Goal: Information Seeking & Learning: Learn about a topic

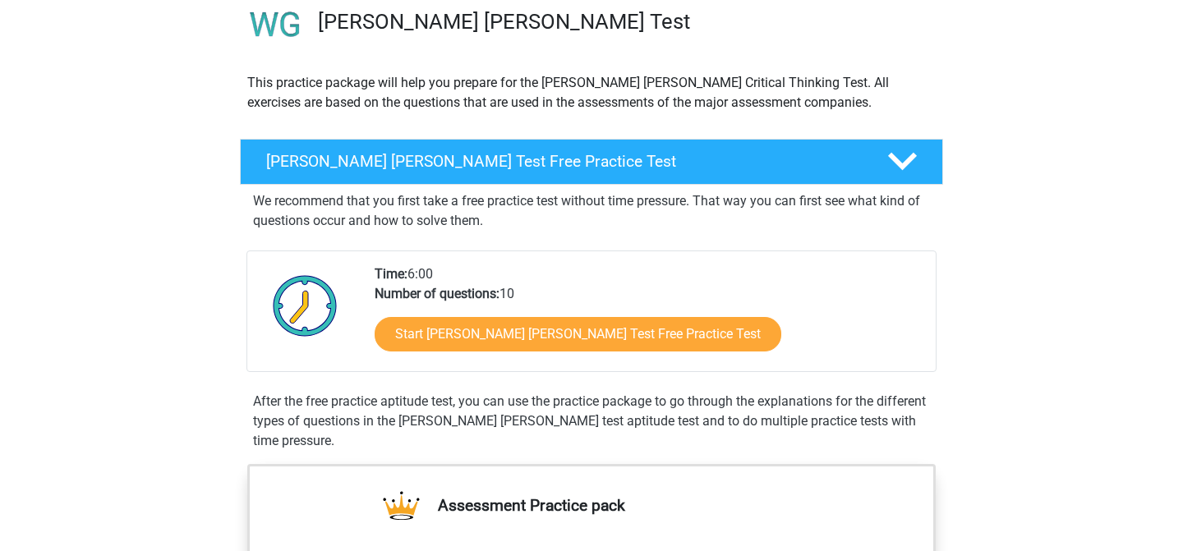
scroll to position [165, 0]
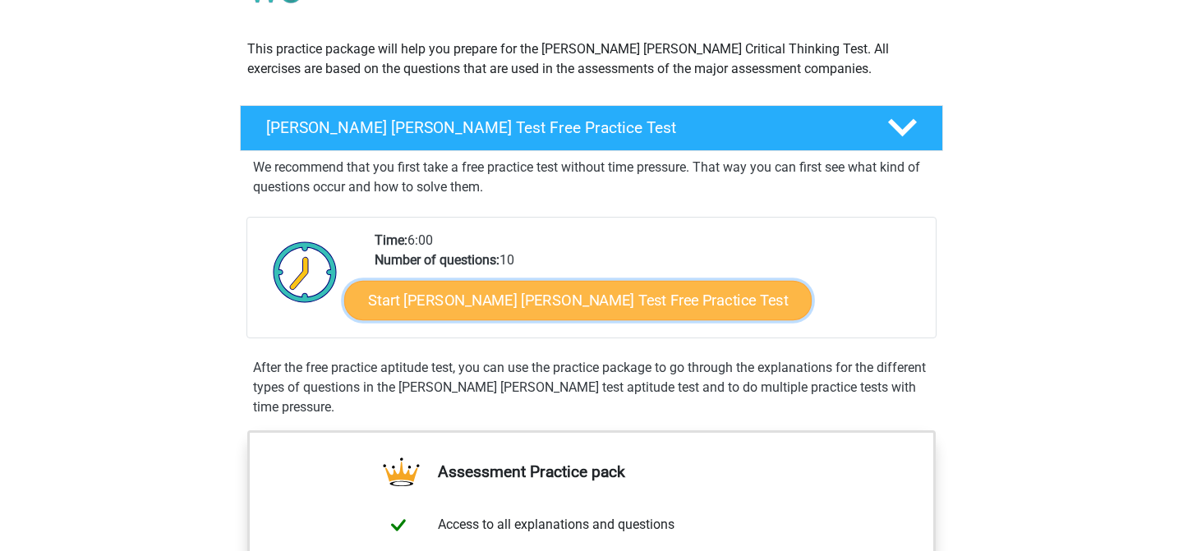
click at [424, 300] on link "Start Watson Glaser Test Free Practice Test" at bounding box center [578, 300] width 468 height 39
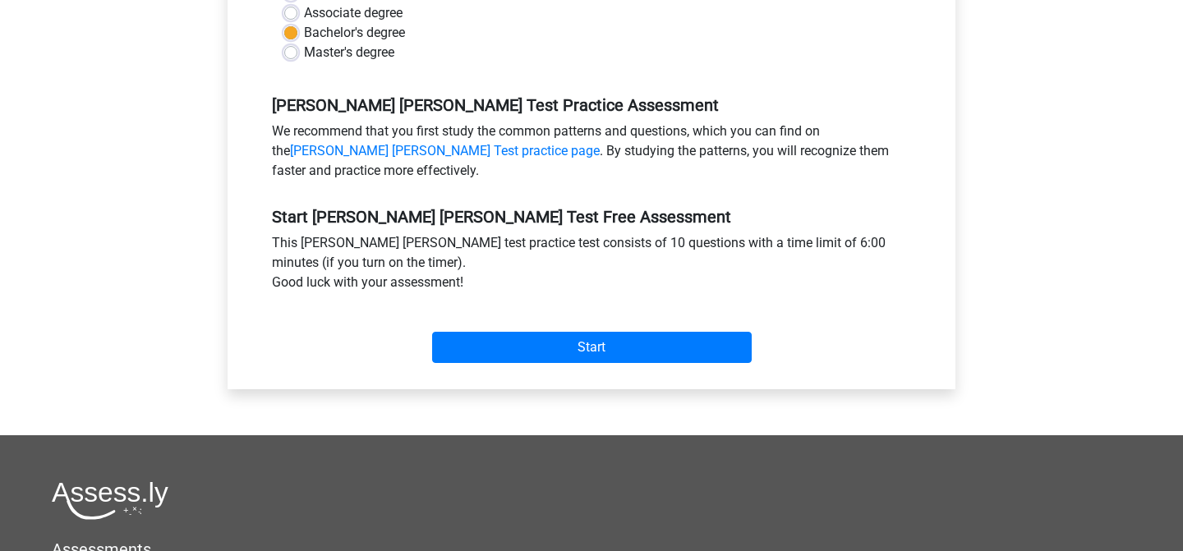
scroll to position [487, 0]
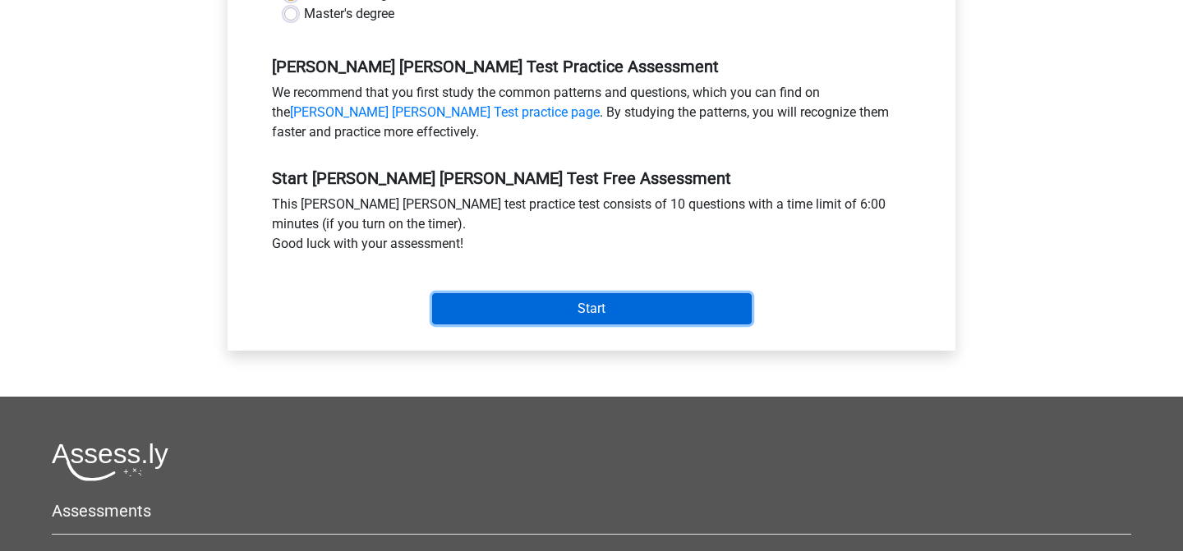
click at [494, 293] on input "Start" at bounding box center [592, 308] width 320 height 31
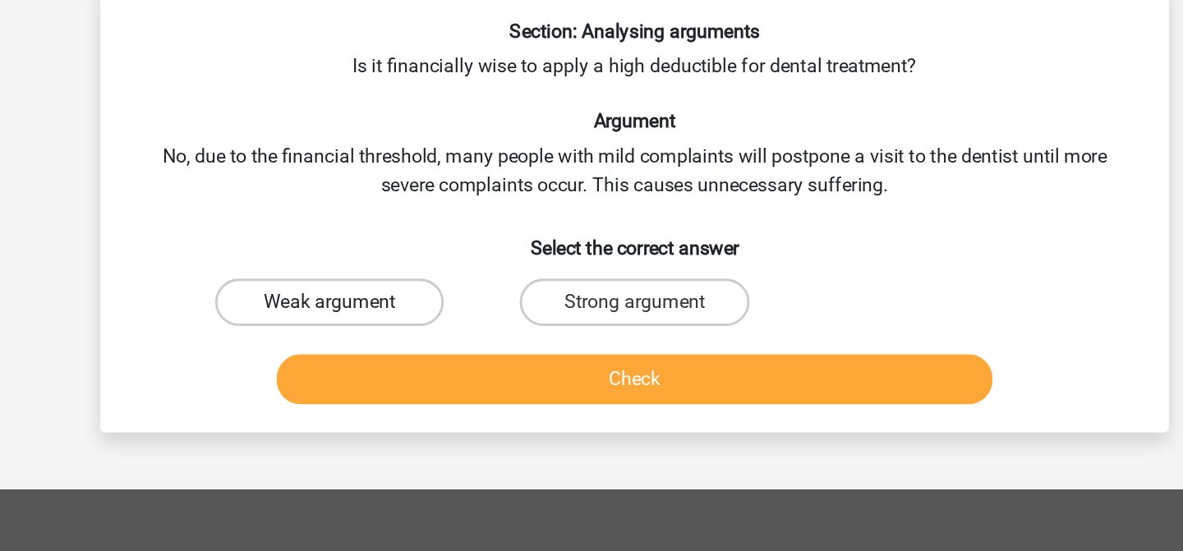
click at [434, 290] on label "Weak argument" at bounding box center [380, 297] width 159 height 33
click at [391, 297] on input "Weak argument" at bounding box center [385, 302] width 11 height 11
radio input "true"
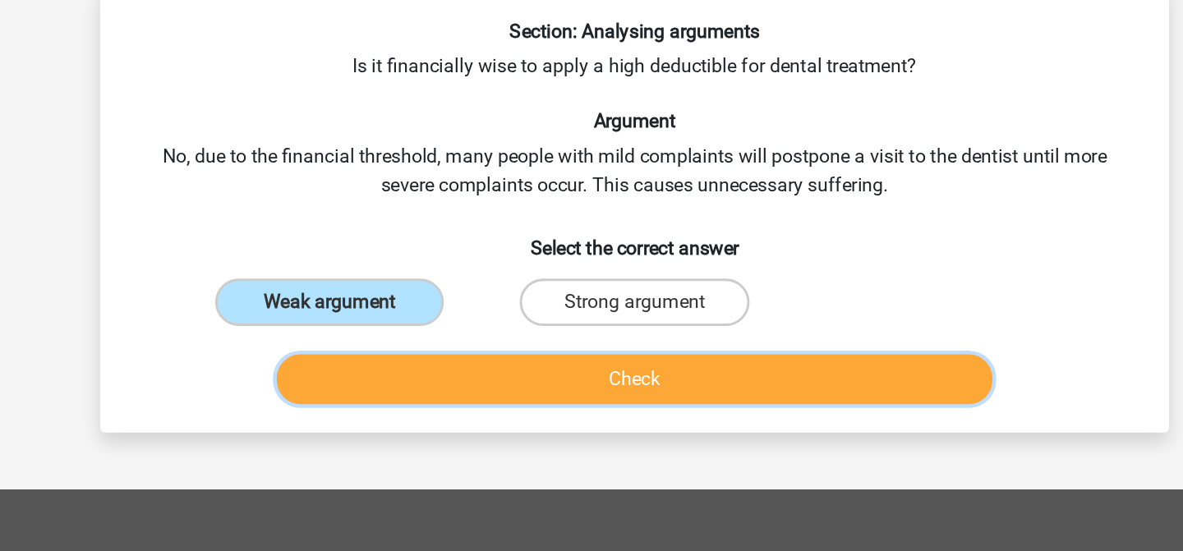
click at [475, 354] on button "Check" at bounding box center [591, 351] width 497 height 35
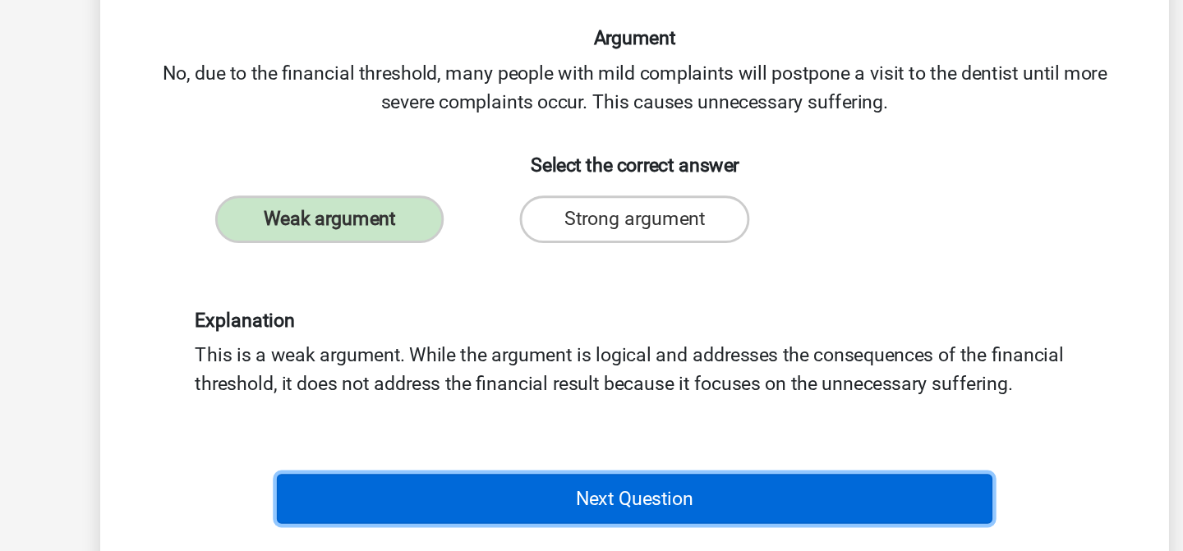
click at [513, 486] on button "Next Question" at bounding box center [591, 491] width 497 height 35
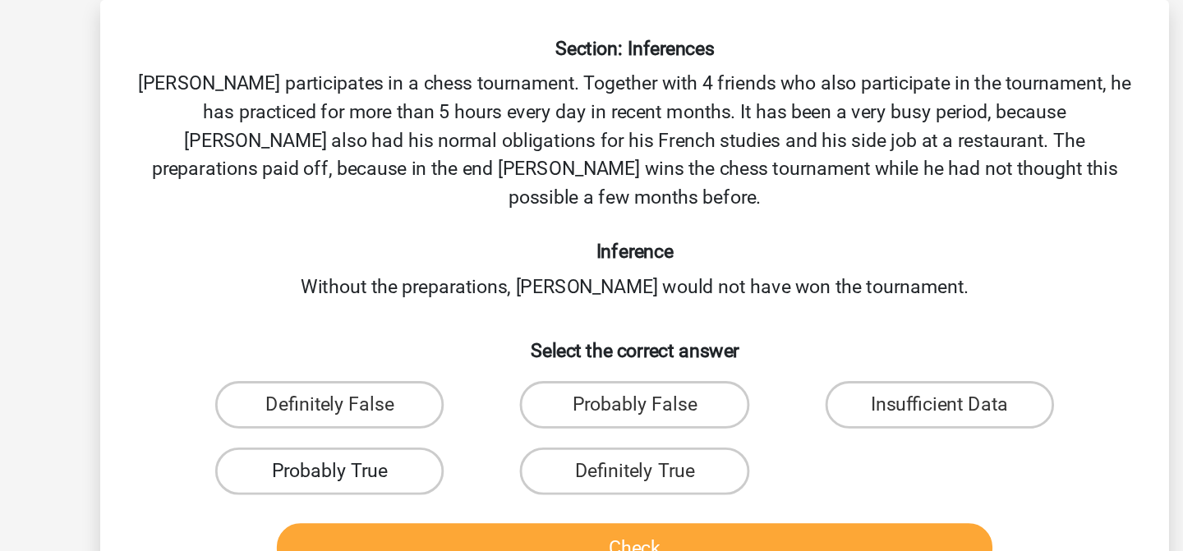
click at [428, 387] on label "Probably True" at bounding box center [380, 402] width 159 height 33
click at [391, 403] on input "Probably True" at bounding box center [385, 408] width 11 height 11
radio input "true"
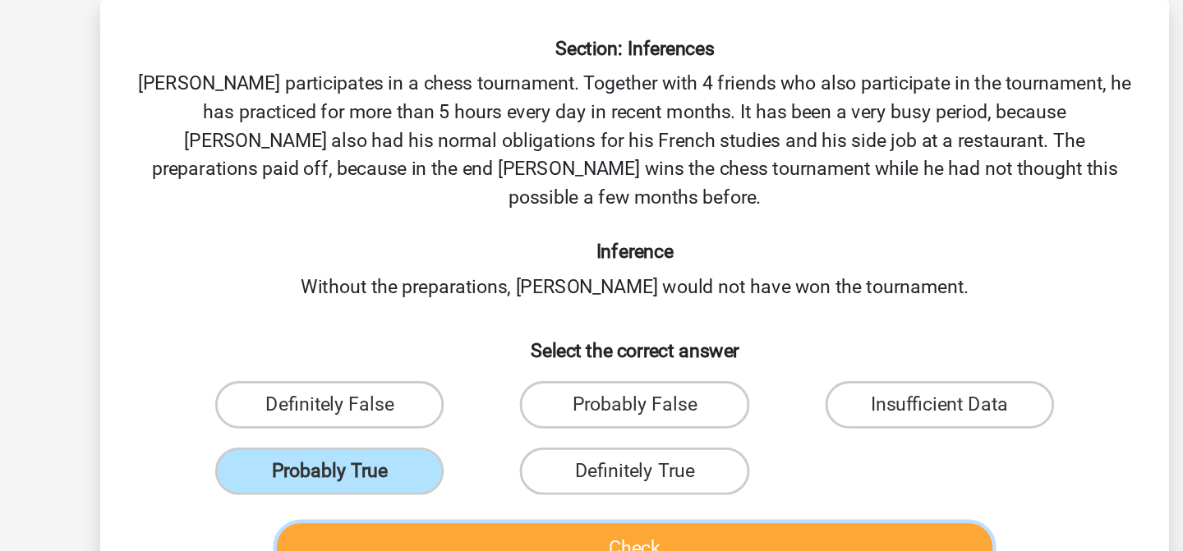
click at [458, 439] on button "Check" at bounding box center [591, 456] width 497 height 35
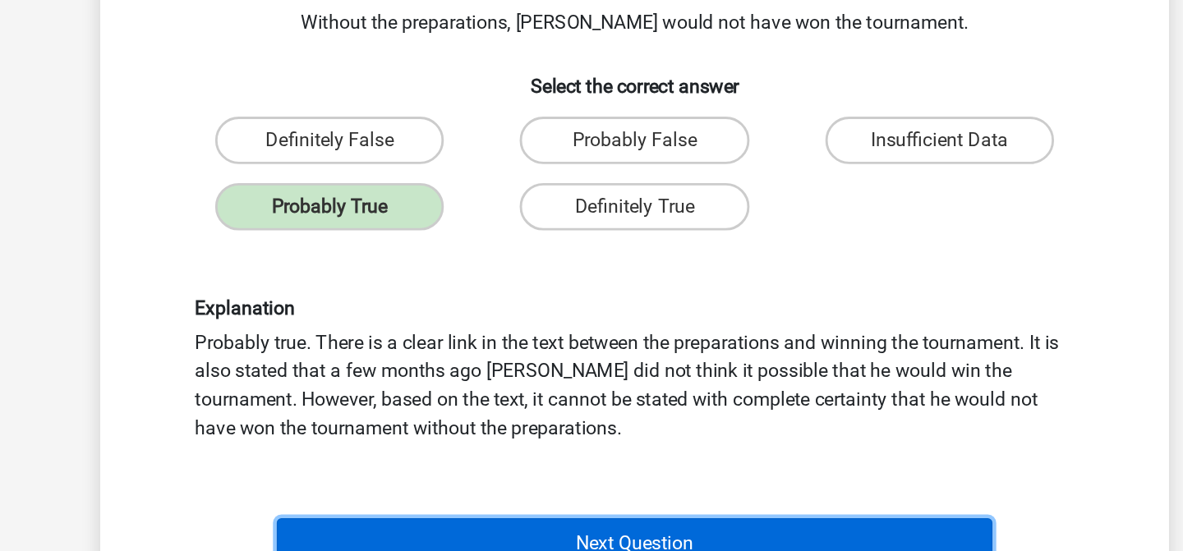
click at [470, 528] on button "Next Question" at bounding box center [591, 545] width 497 height 35
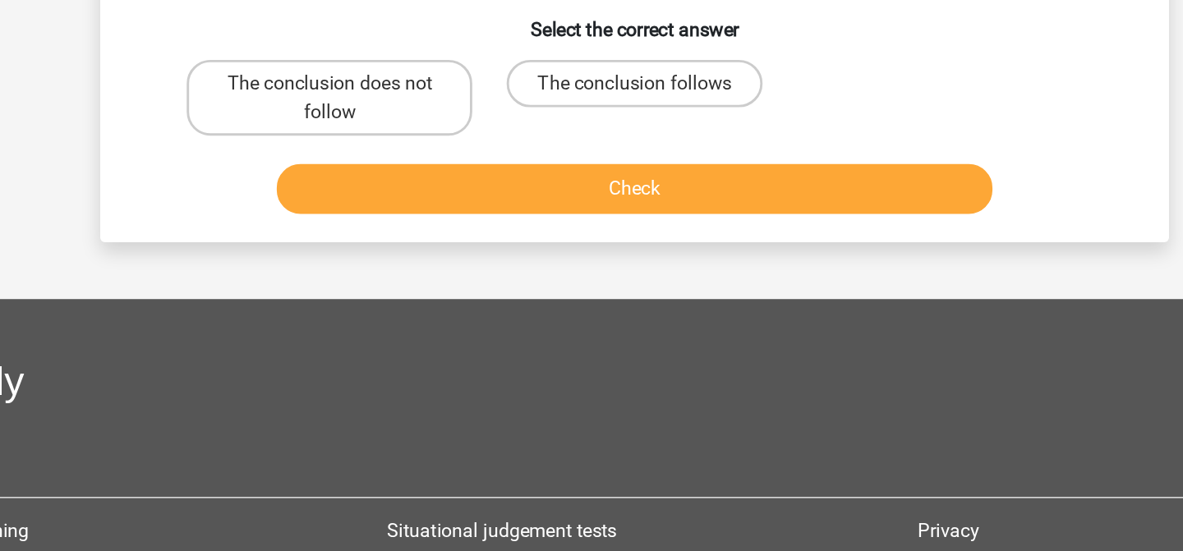
scroll to position [76, 0]
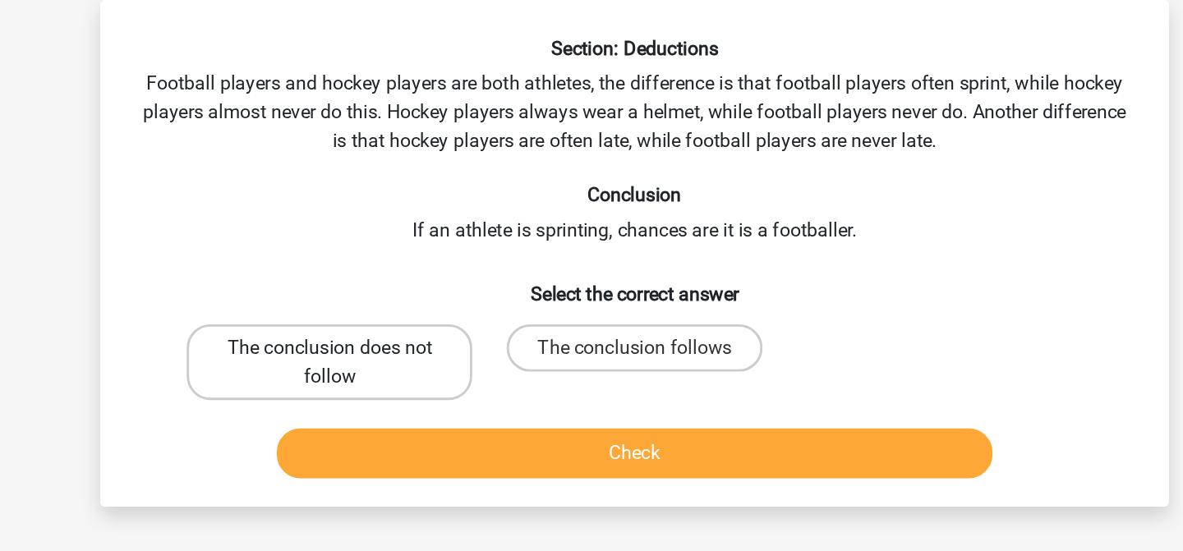
click at [418, 255] on label "The conclusion does not follow" at bounding box center [380, 251] width 198 height 53
click at [391, 252] on input "The conclusion does not follow" at bounding box center [385, 247] width 11 height 11
radio input "true"
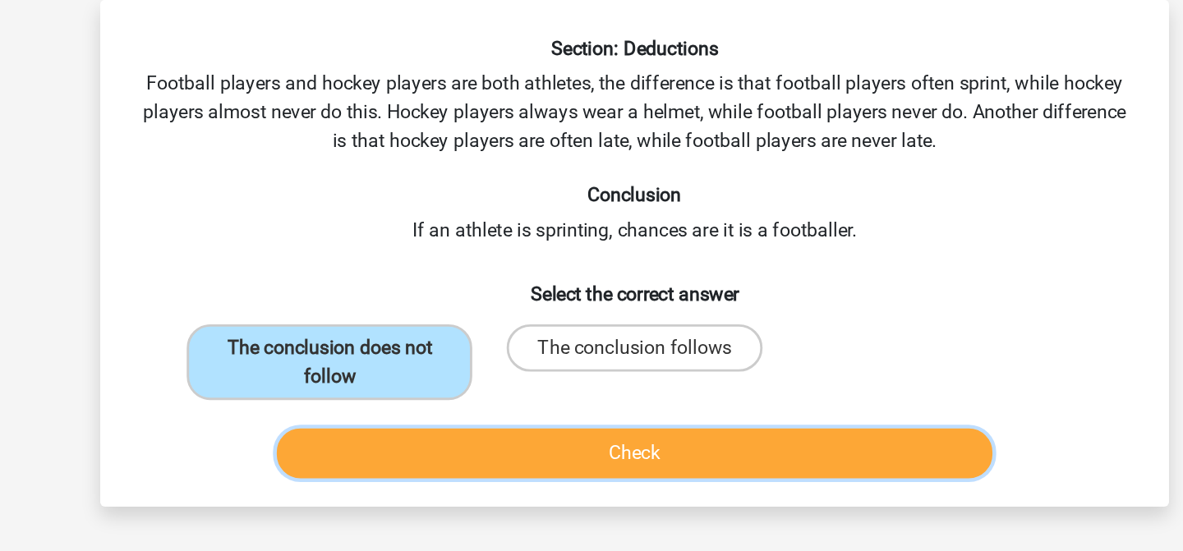
click at [453, 323] on button "Check" at bounding box center [591, 314] width 497 height 35
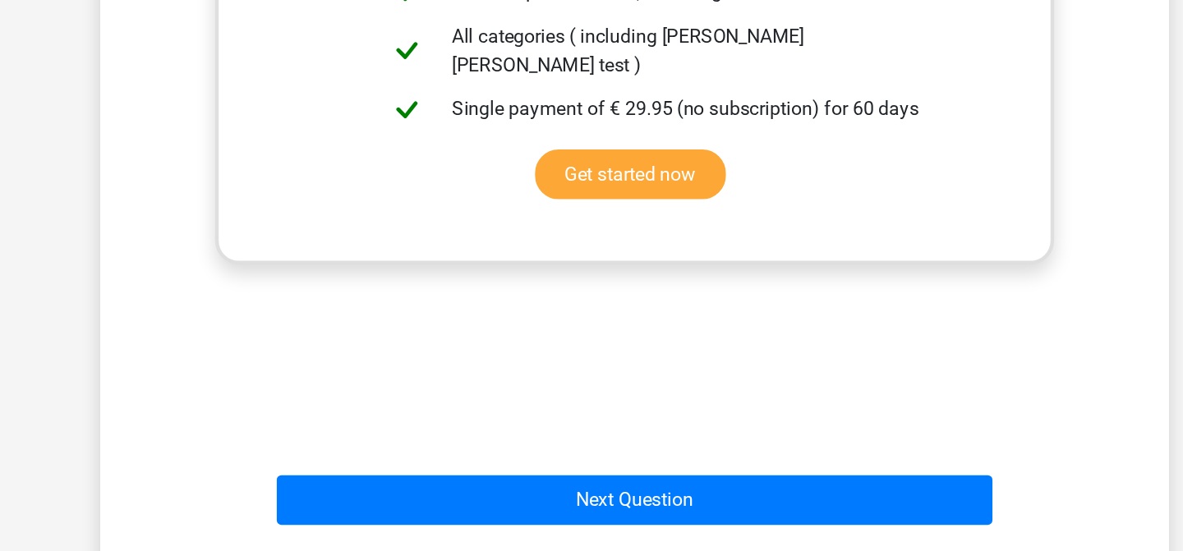
scroll to position [409, 0]
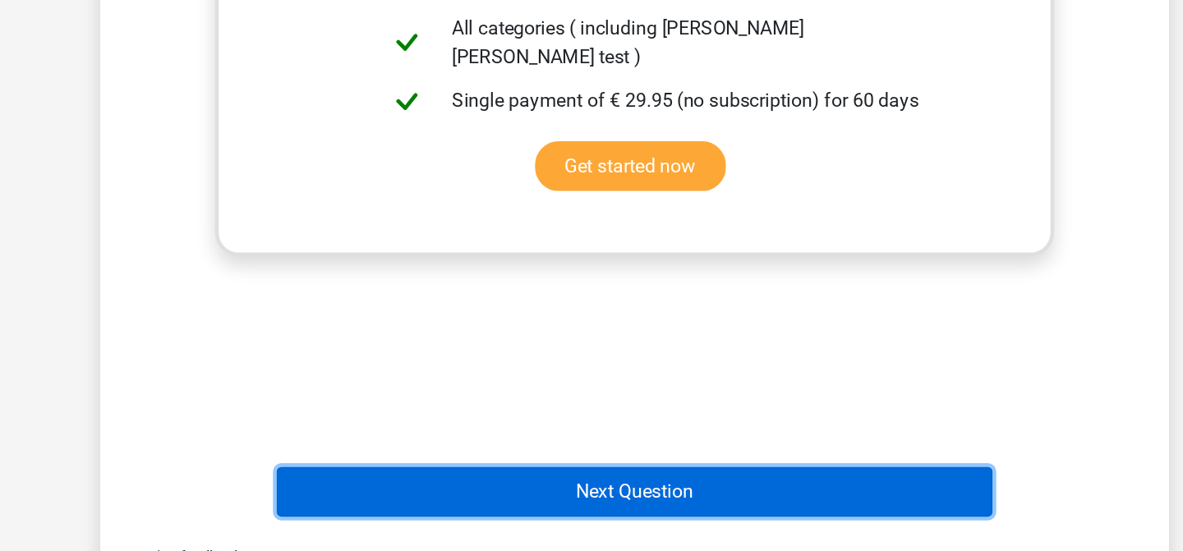
click at [485, 500] on button "Next Question" at bounding box center [591, 510] width 497 height 35
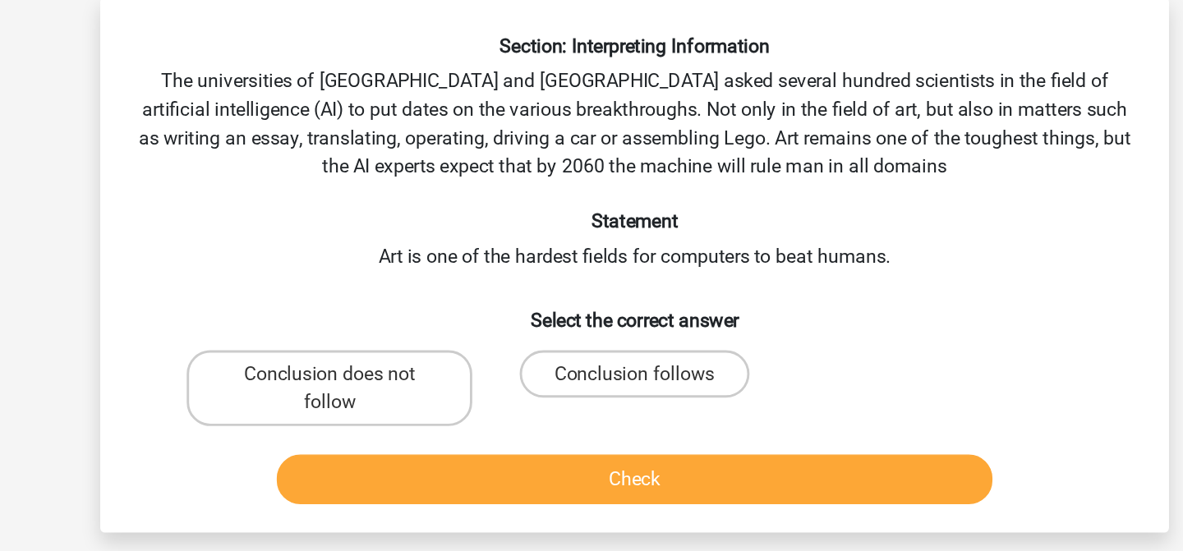
scroll to position [76, 0]
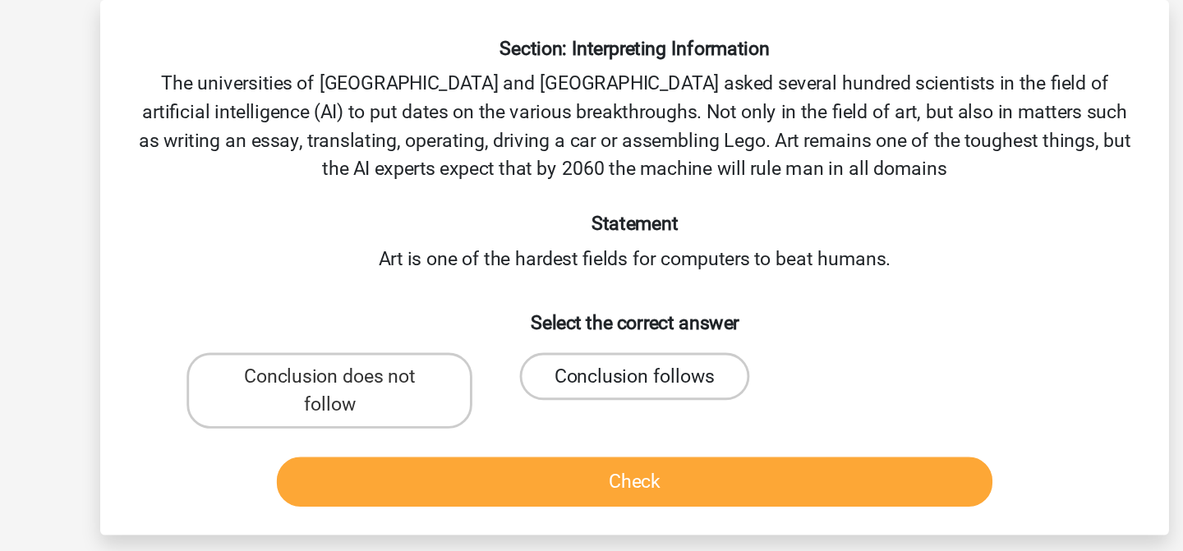
click at [584, 247] on label "Conclusion follows" at bounding box center [591, 261] width 159 height 33
click at [592, 261] on input "Conclusion follows" at bounding box center [597, 266] width 11 height 11
radio input "true"
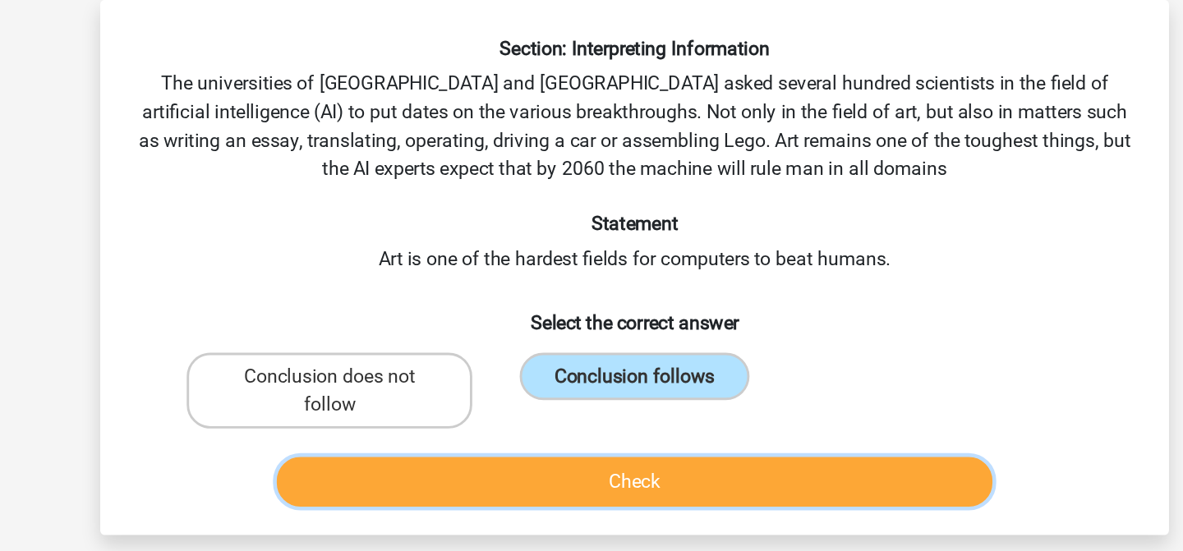
click at [587, 325] on button "Check" at bounding box center [591, 334] width 497 height 35
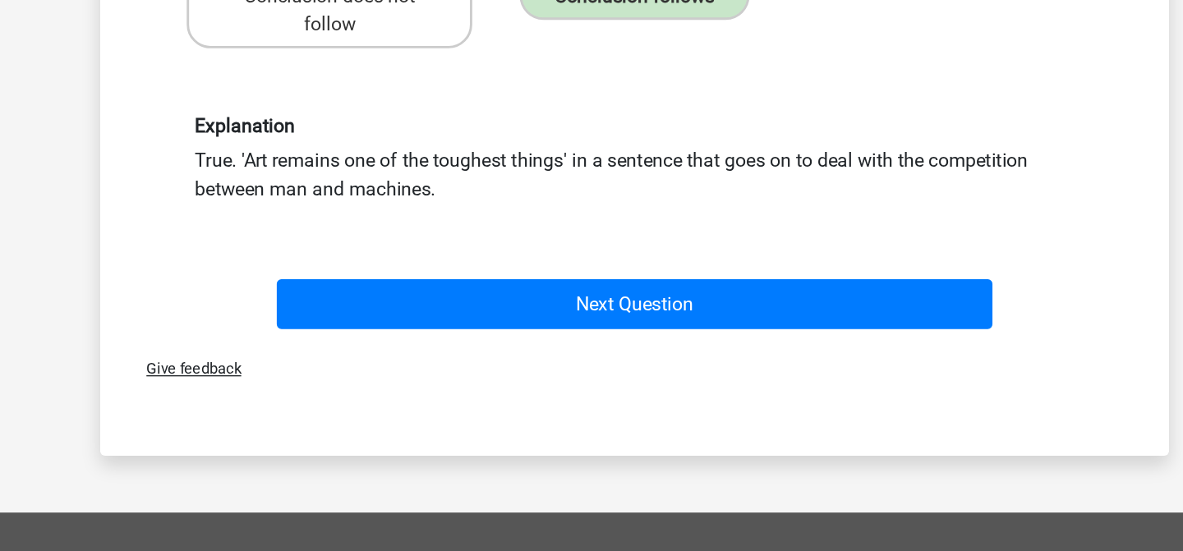
scroll to position [177, 0]
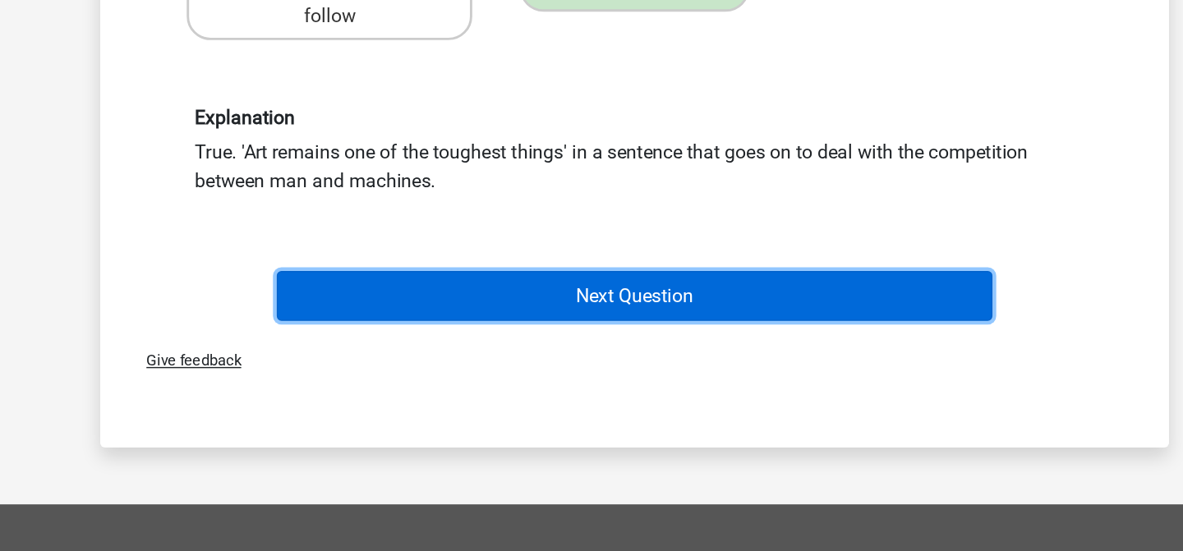
click at [580, 357] on button "Next Question" at bounding box center [591, 374] width 497 height 35
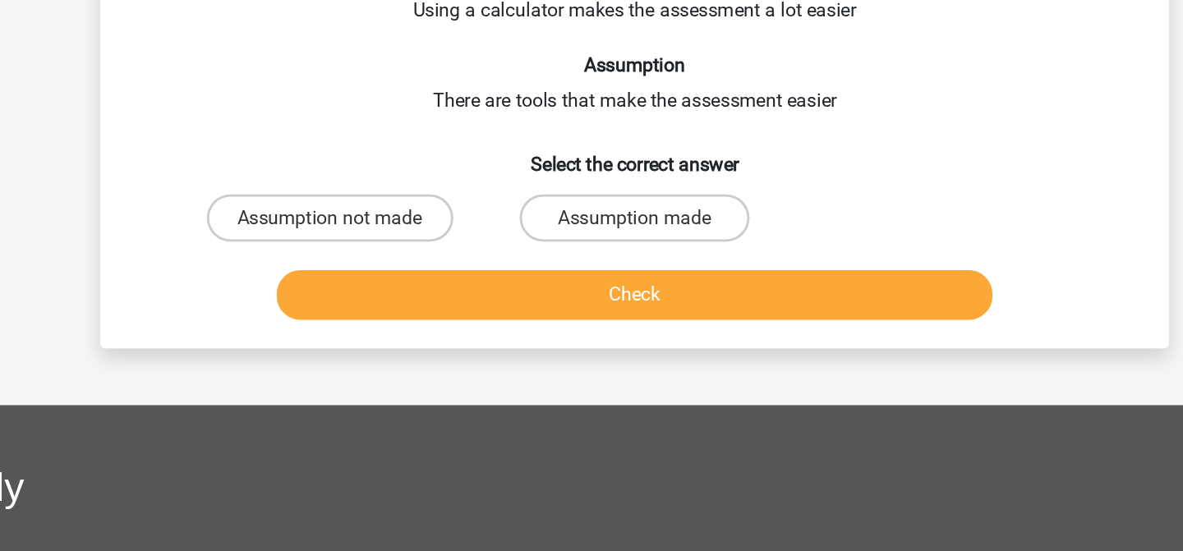
scroll to position [76, 0]
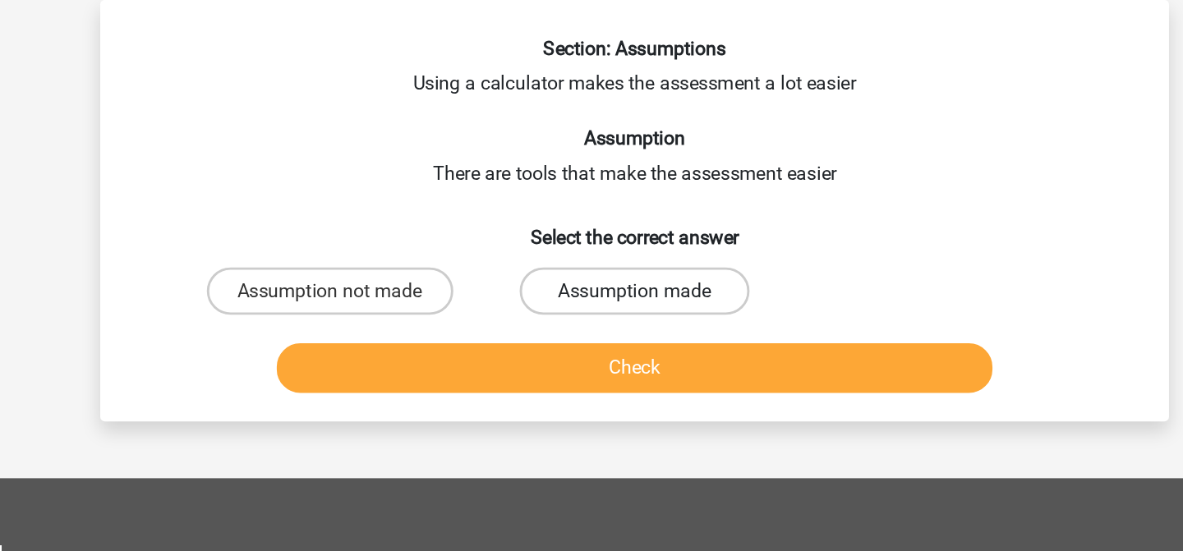
click at [584, 200] on label "Assumption made" at bounding box center [591, 202] width 159 height 33
click at [592, 202] on input "Assumption made" at bounding box center [597, 207] width 11 height 11
radio input "true"
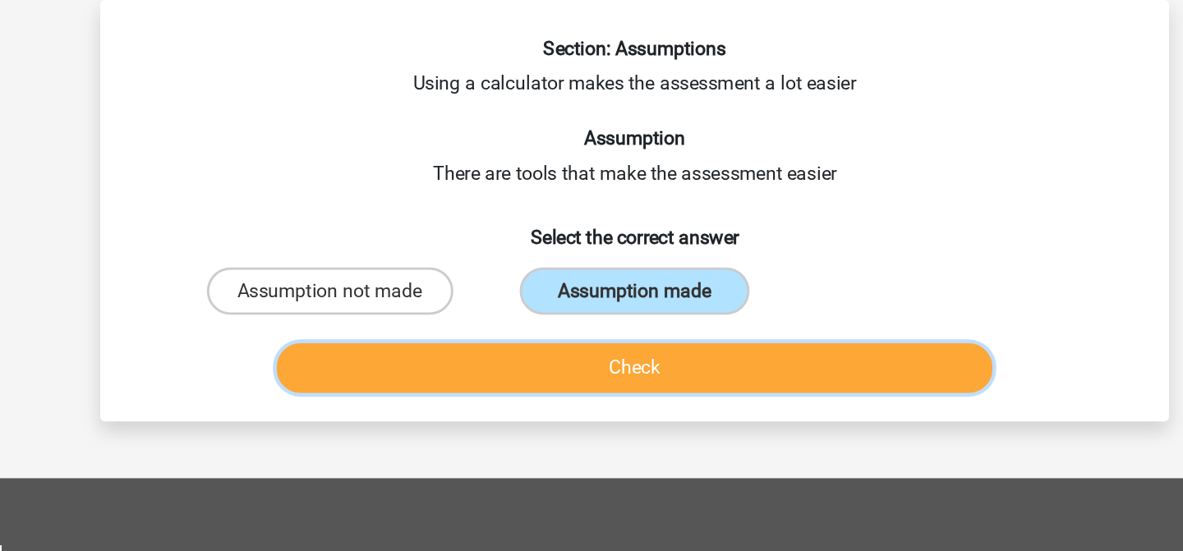
click at [593, 247] on button "Check" at bounding box center [591, 255] width 497 height 35
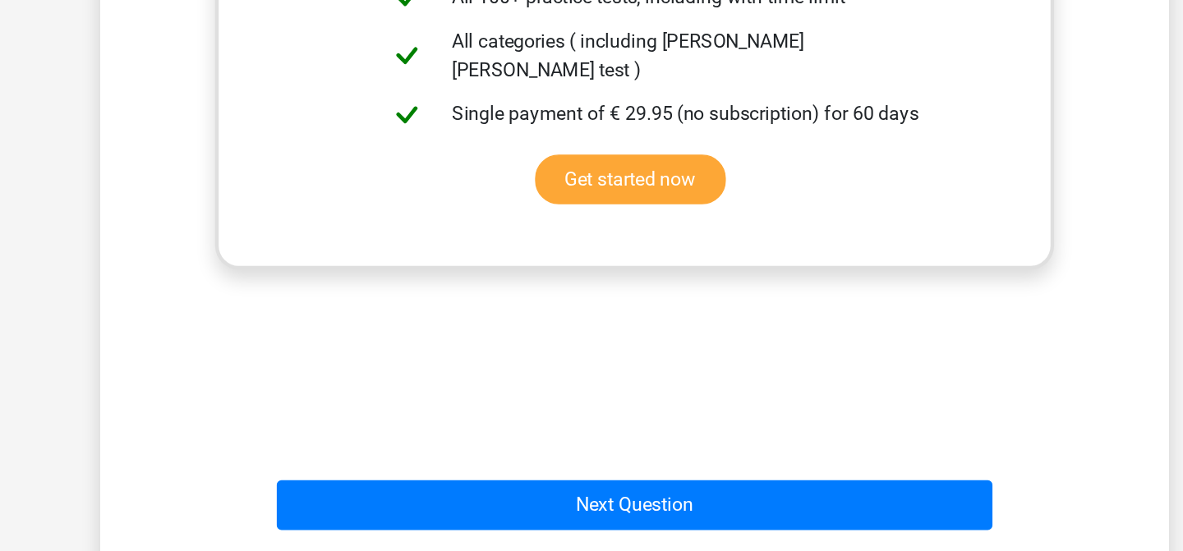
scroll to position [343, 0]
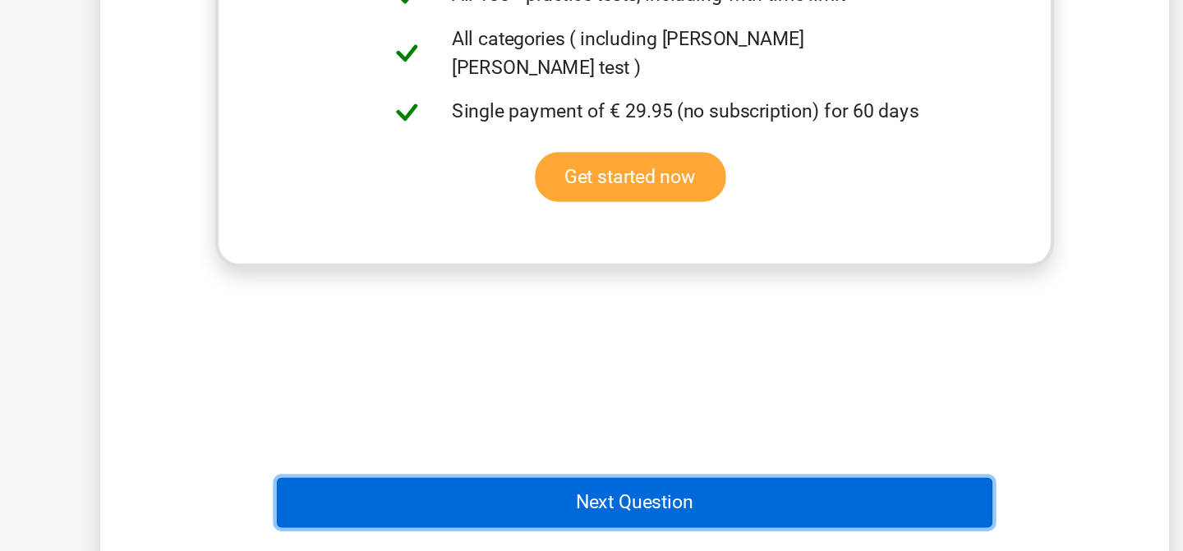
click at [639, 501] on button "Next Question" at bounding box center [591, 517] width 497 height 35
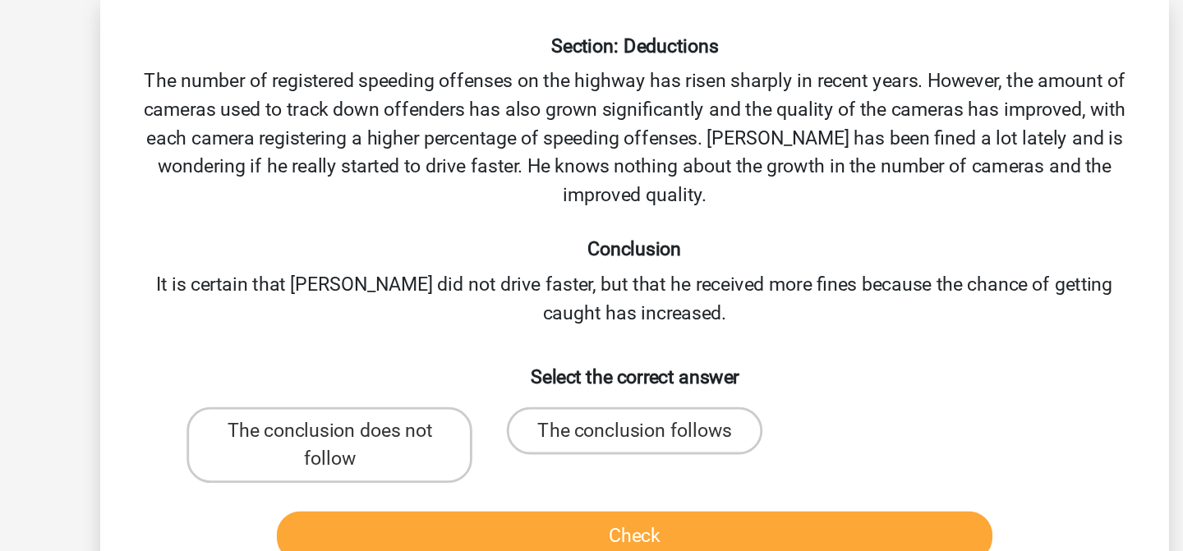
scroll to position [76, 0]
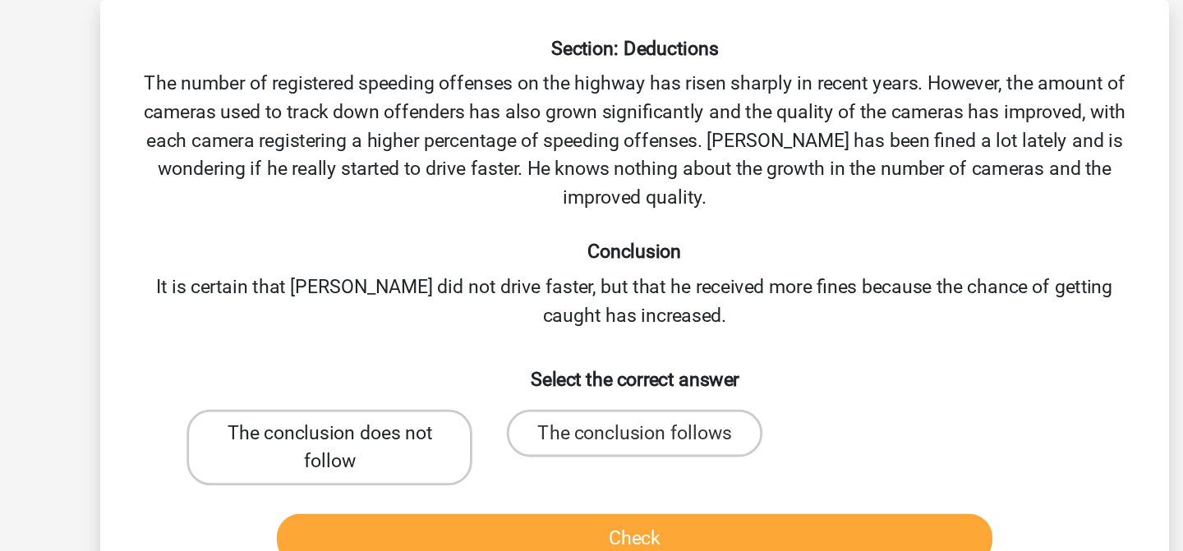
click at [441, 310] on label "The conclusion does not follow" at bounding box center [380, 310] width 198 height 53
click at [391, 310] on input "The conclusion does not follow" at bounding box center [385, 306] width 11 height 11
radio input "true"
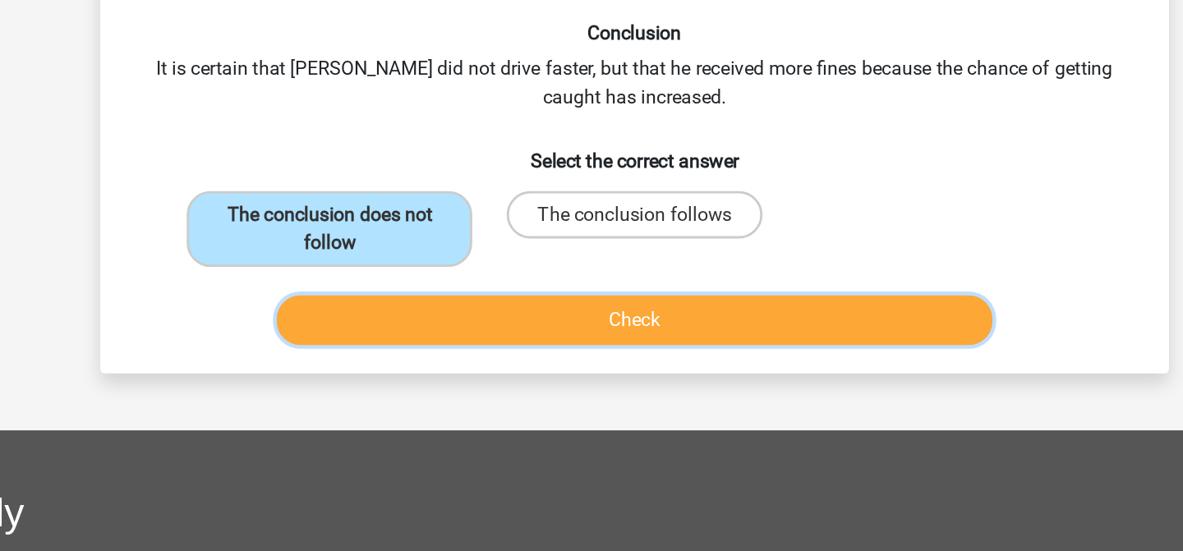
click at [479, 385] on button "Check" at bounding box center [591, 374] width 497 height 35
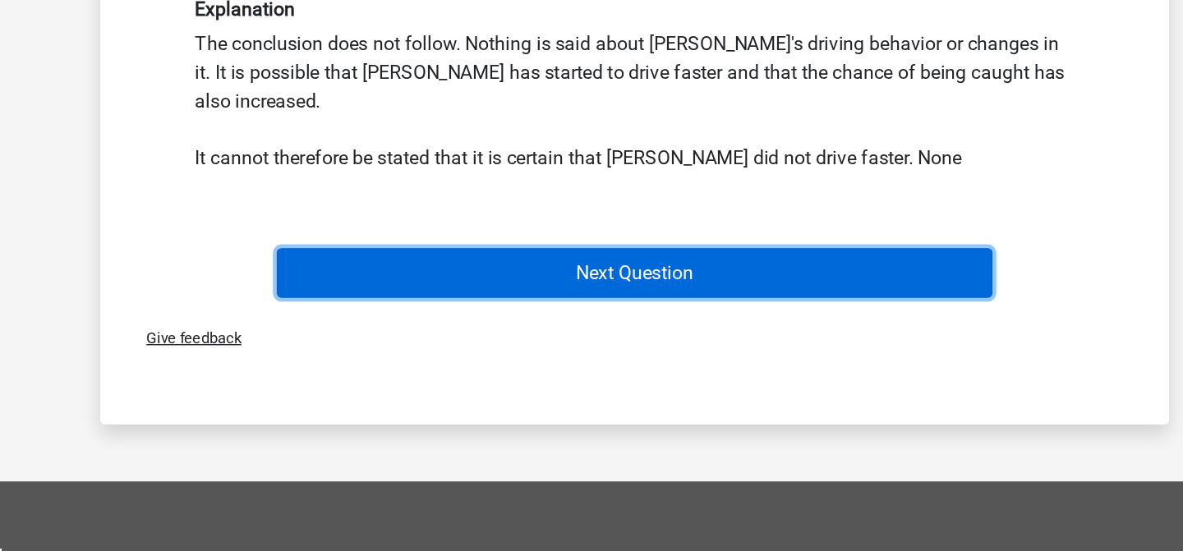
click at [491, 182] on button "Next Question" at bounding box center [591, 190] width 497 height 35
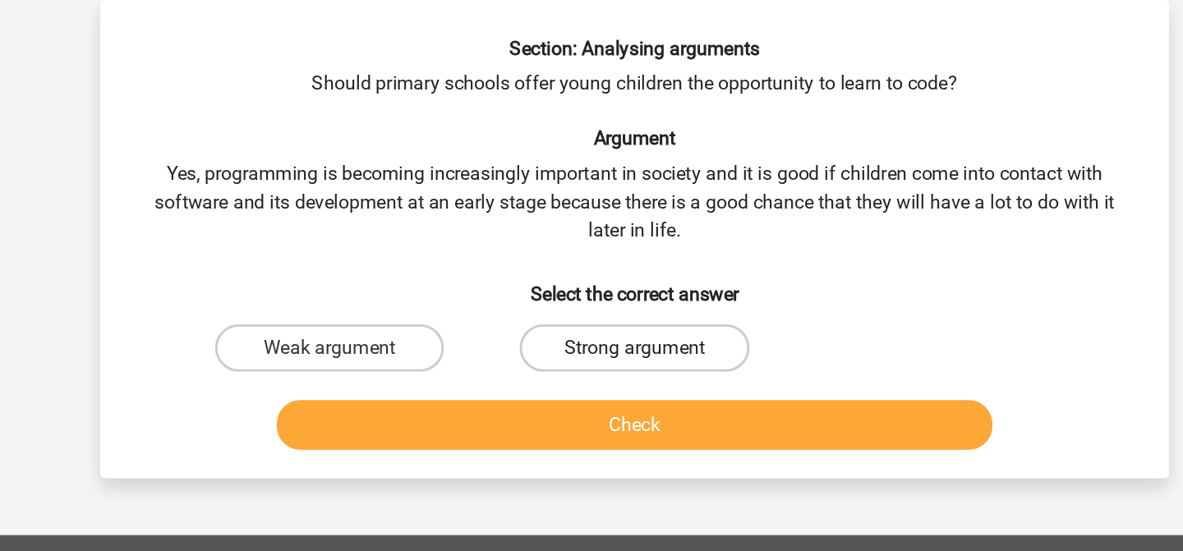
click at [567, 231] on label "Strong argument" at bounding box center [591, 241] width 159 height 33
click at [592, 242] on input "Strong argument" at bounding box center [597, 247] width 11 height 11
radio input "true"
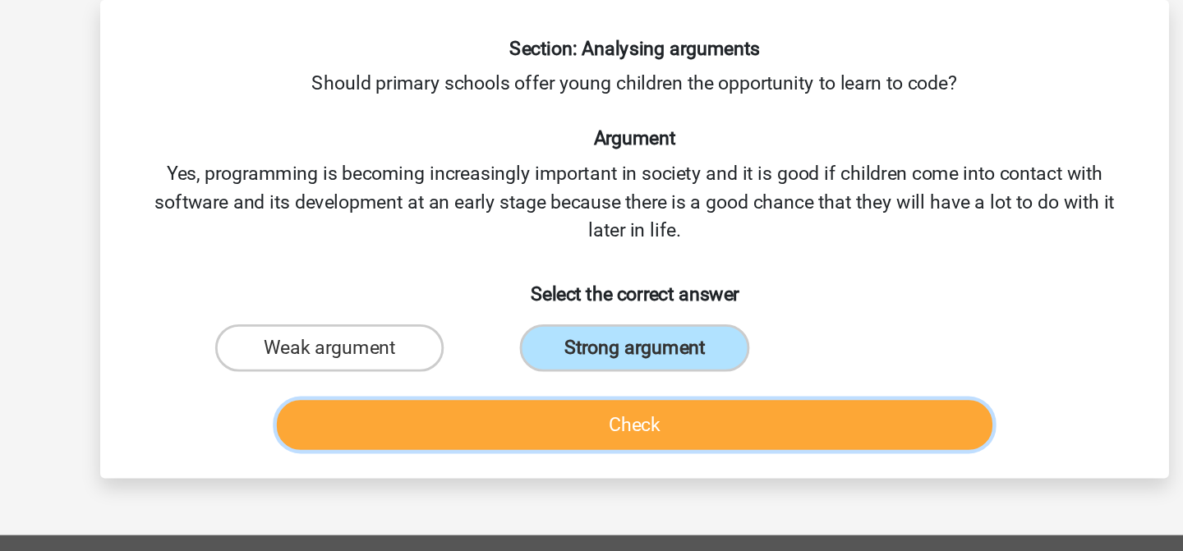
click at [587, 290] on button "Check" at bounding box center [591, 295] width 497 height 35
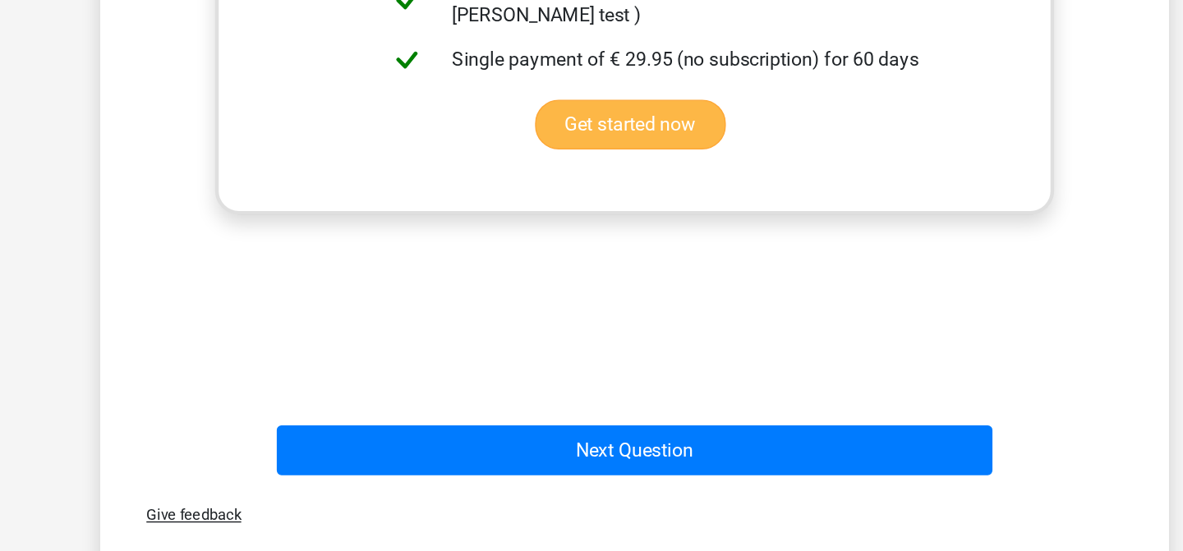
scroll to position [428, 0]
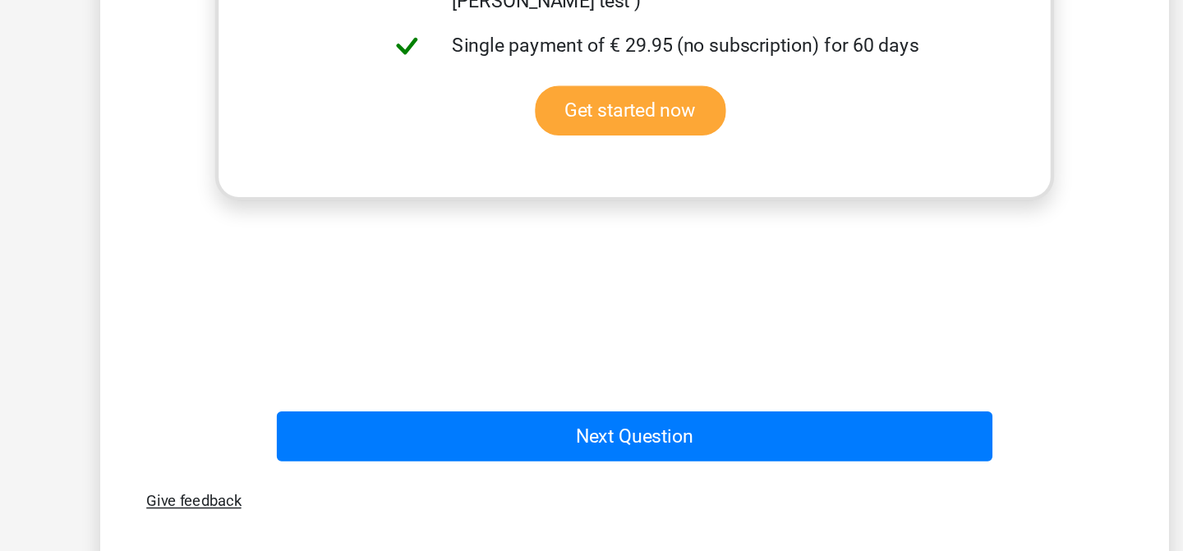
click at [585, 491] on div "Next Question" at bounding box center [591, 474] width 634 height 41
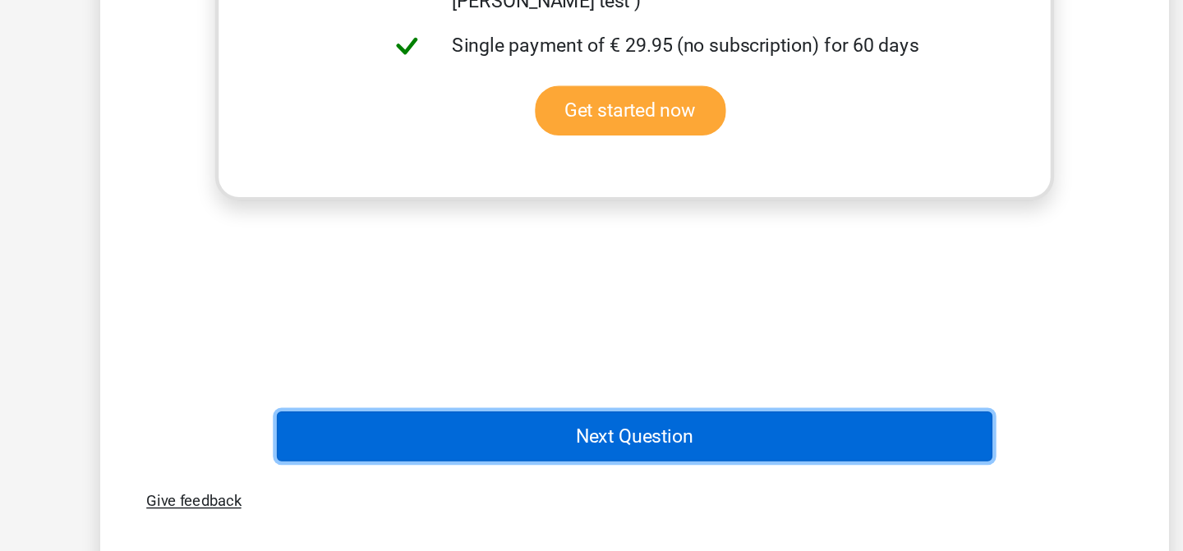
click at [583, 470] on button "Next Question" at bounding box center [591, 471] width 497 height 35
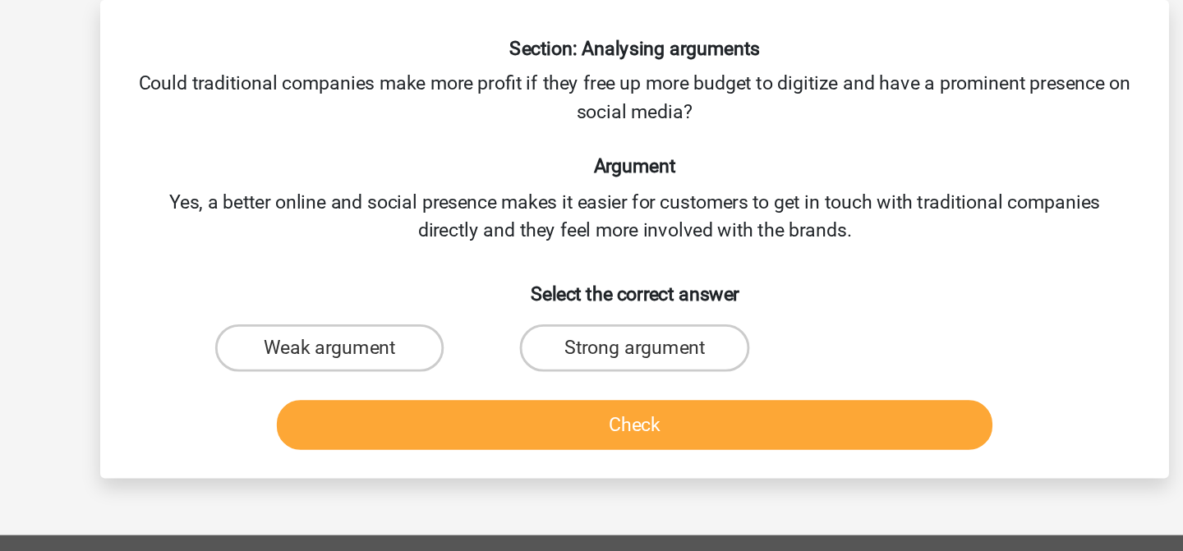
scroll to position [76, 0]
click at [562, 251] on label "Strong argument" at bounding box center [591, 241] width 159 height 33
click at [592, 251] on input "Strong argument" at bounding box center [597, 247] width 11 height 11
radio input "true"
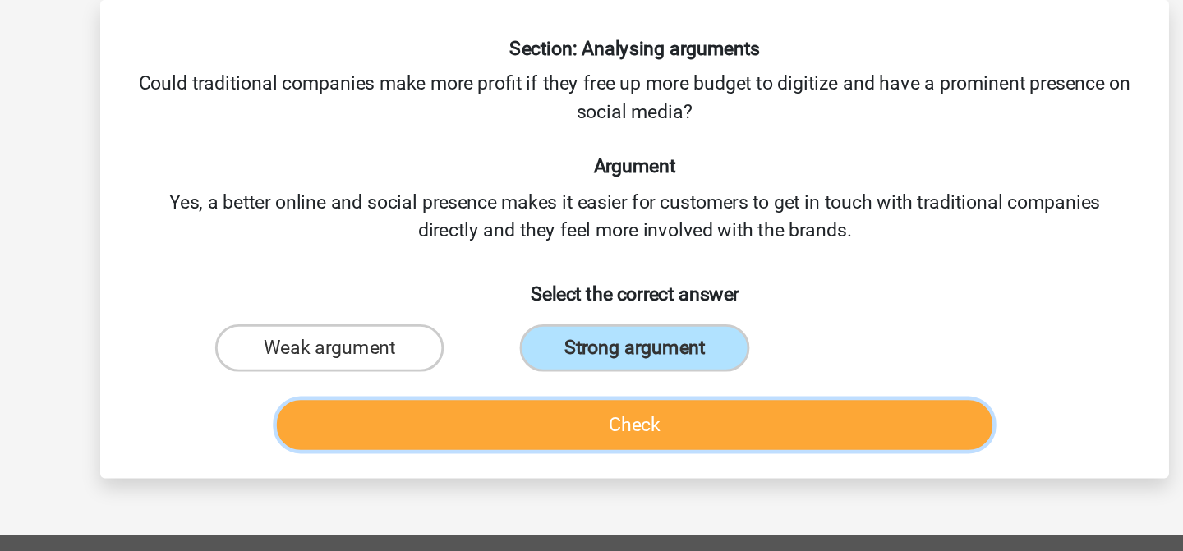
click at [578, 297] on button "Check" at bounding box center [591, 295] width 497 height 35
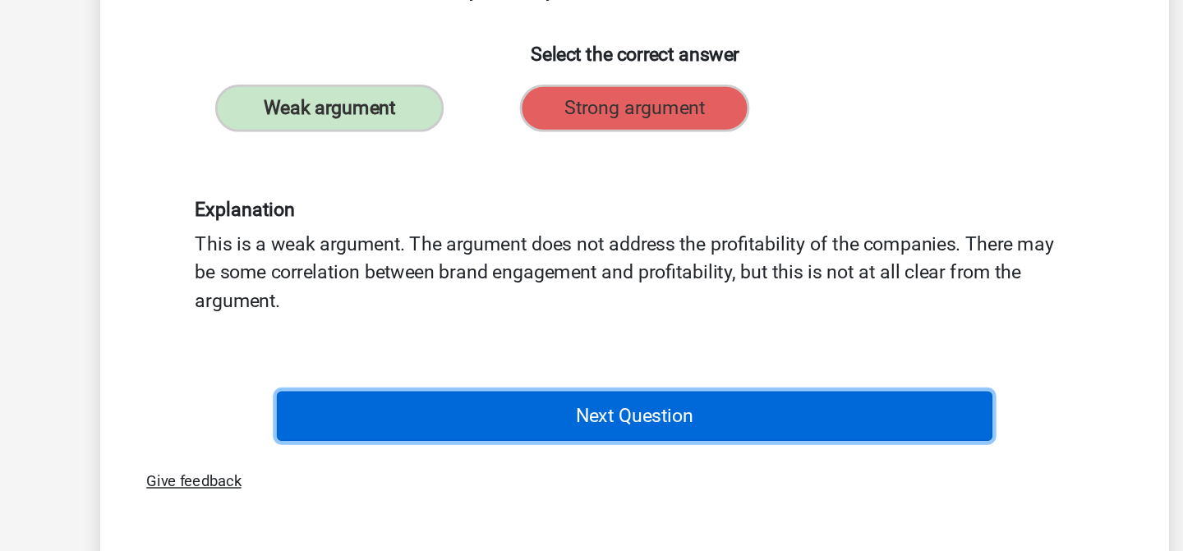
click at [578, 463] on button "Next Question" at bounding box center [591, 455] width 497 height 35
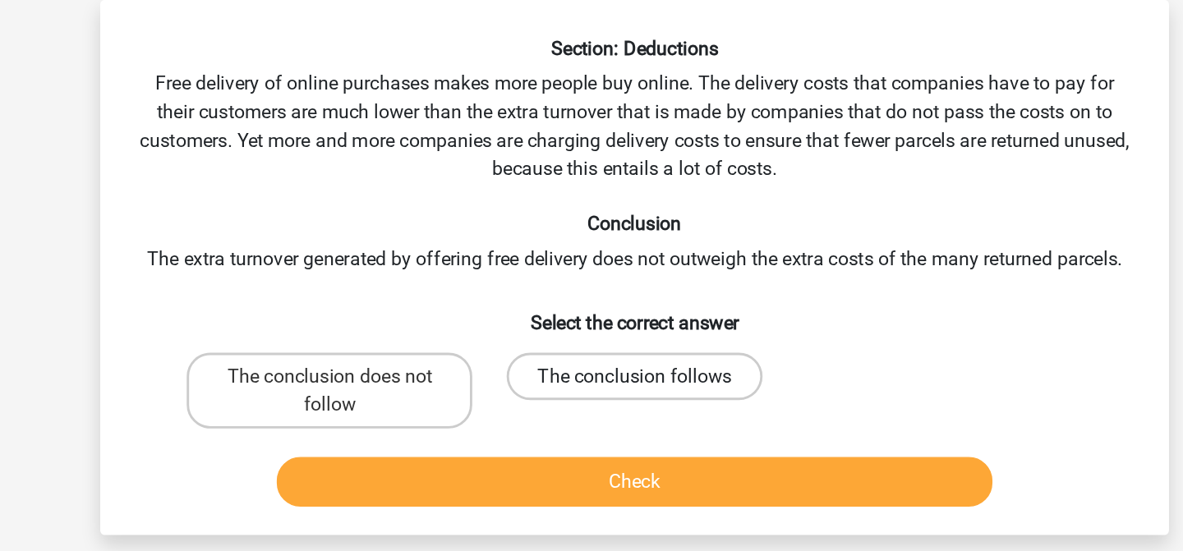
click at [521, 265] on label "The conclusion follows" at bounding box center [591, 261] width 177 height 33
click at [592, 265] on input "The conclusion follows" at bounding box center [597, 266] width 11 height 11
radio input "true"
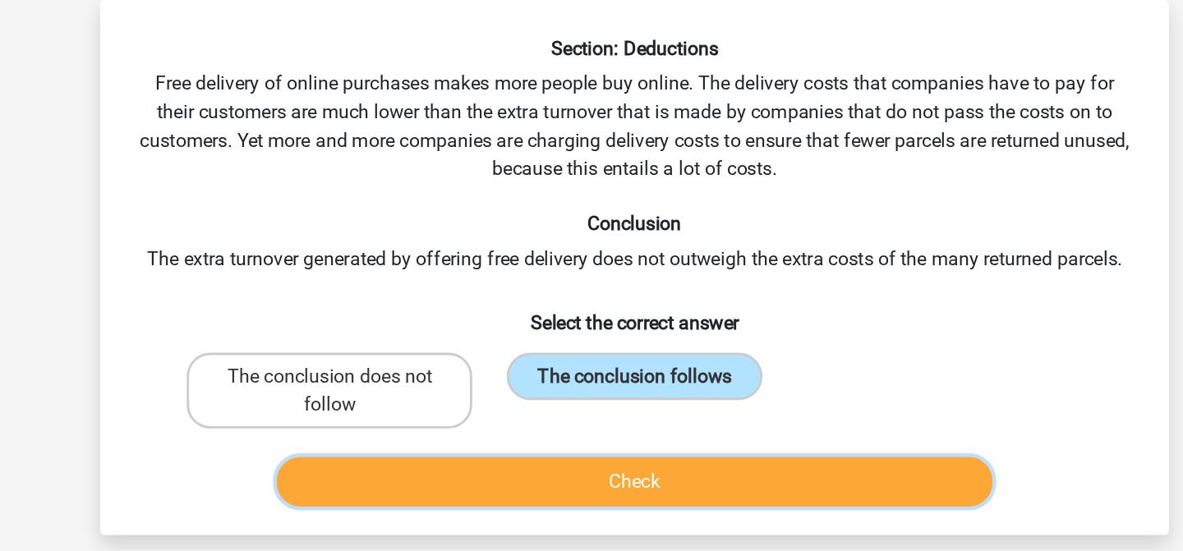
click at [531, 348] on button "Check" at bounding box center [591, 334] width 497 height 35
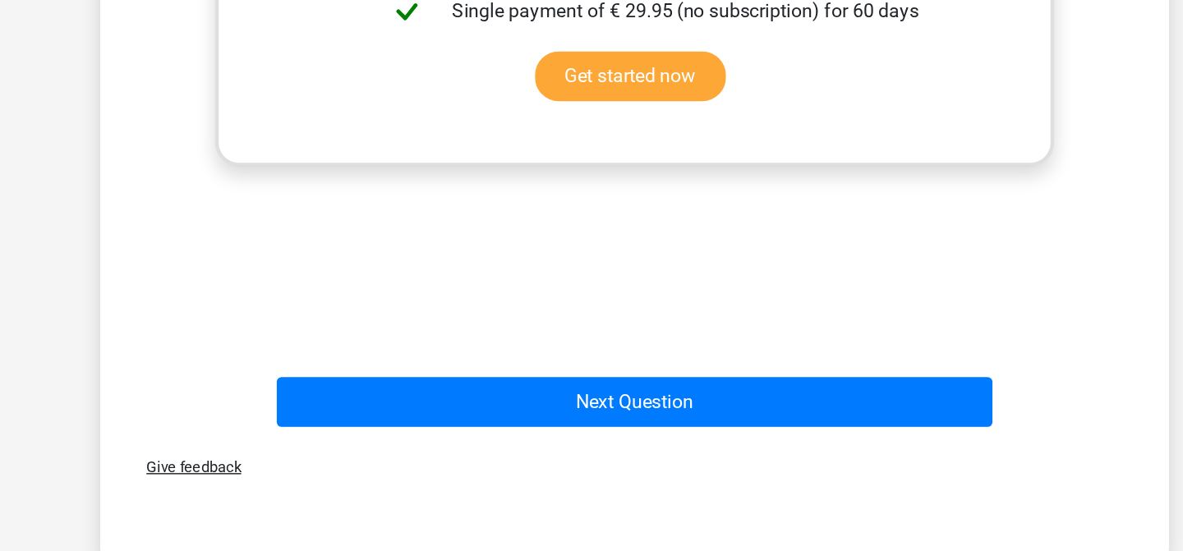
scroll to position [500, 0]
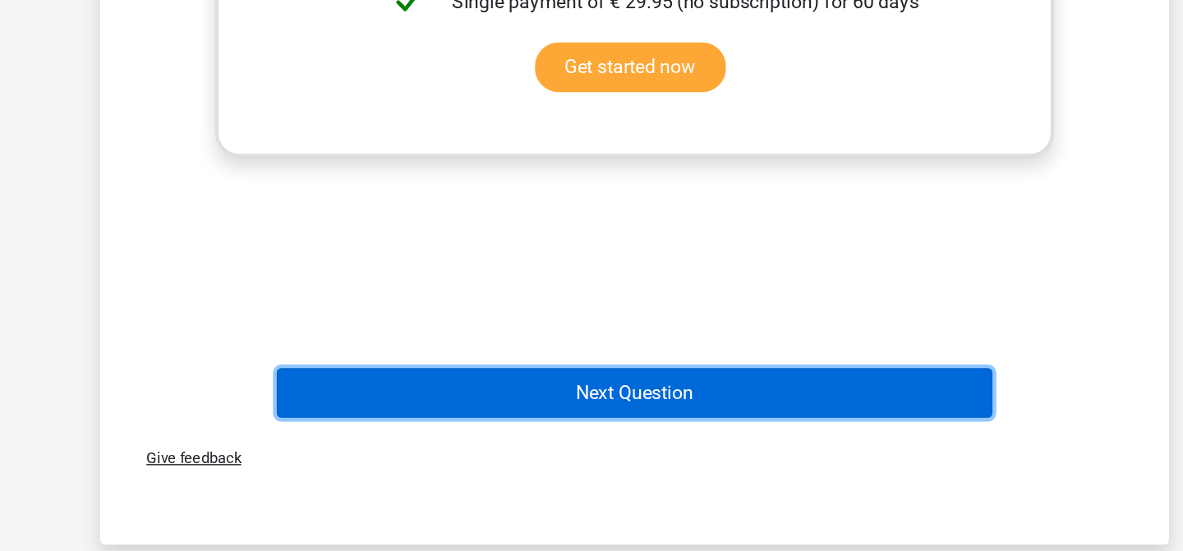
click at [516, 440] on button "Next Question" at bounding box center [591, 439] width 497 height 35
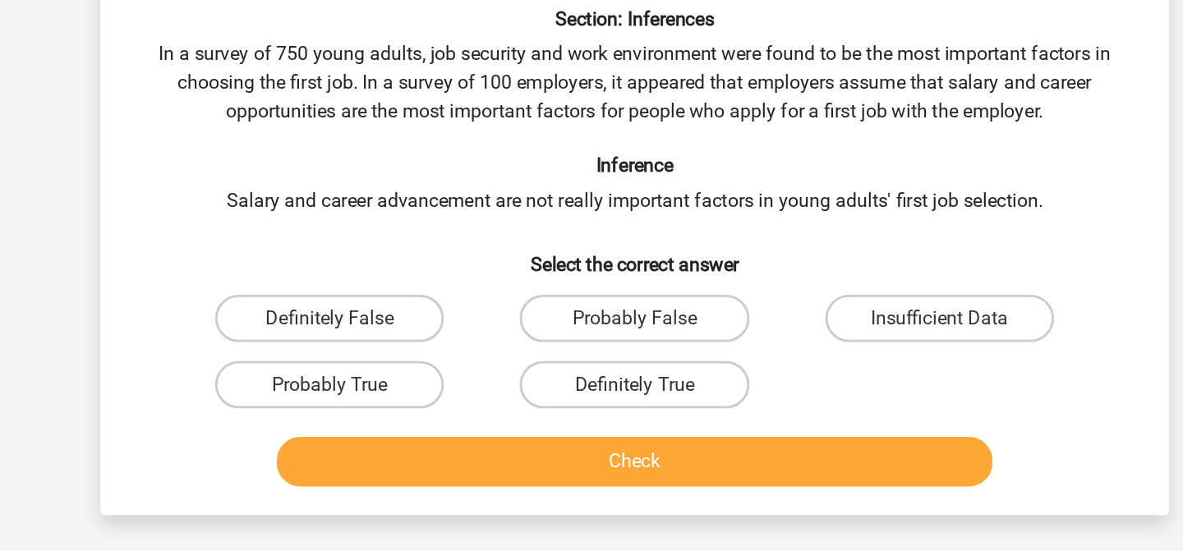
scroll to position [76, 0]
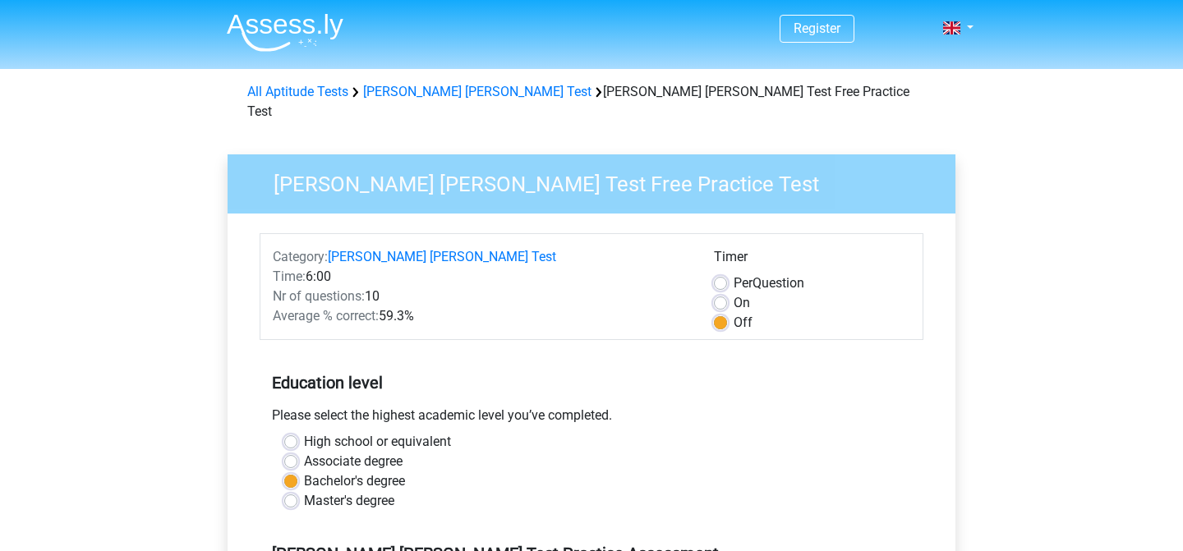
scroll to position [487, 0]
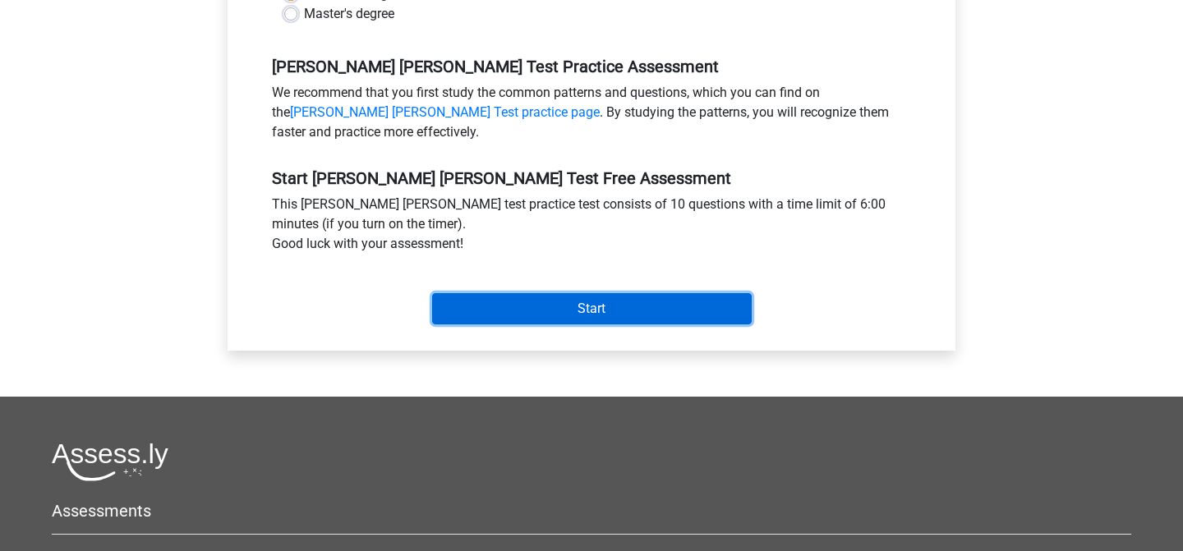
click at [490, 293] on input "Start" at bounding box center [592, 308] width 320 height 31
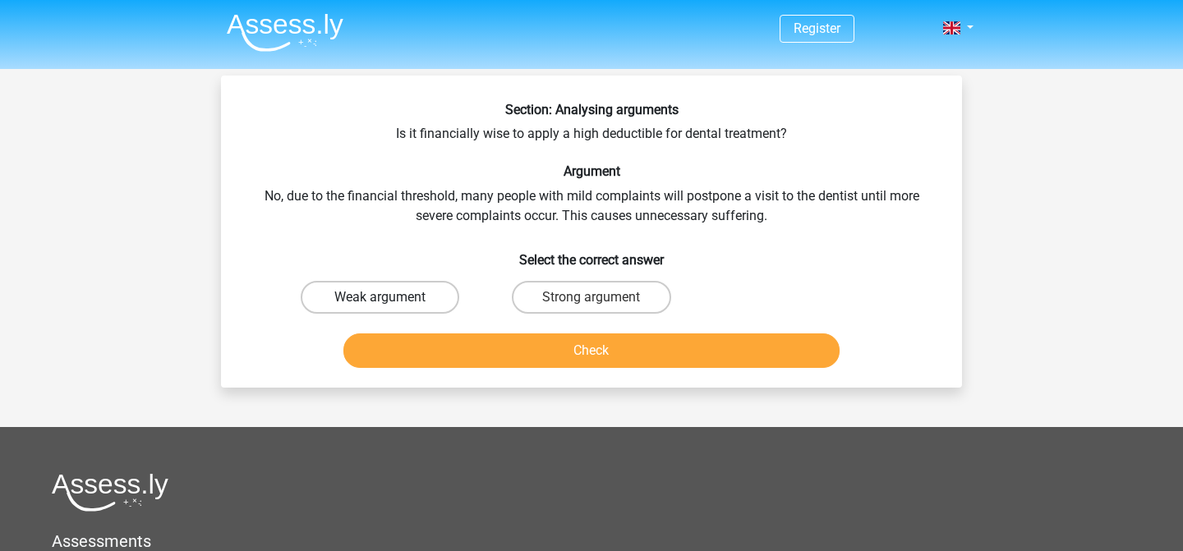
click at [404, 297] on label "Weak argument" at bounding box center [380, 297] width 159 height 33
click at [391, 297] on input "Weak argument" at bounding box center [385, 302] width 11 height 11
radio input "true"
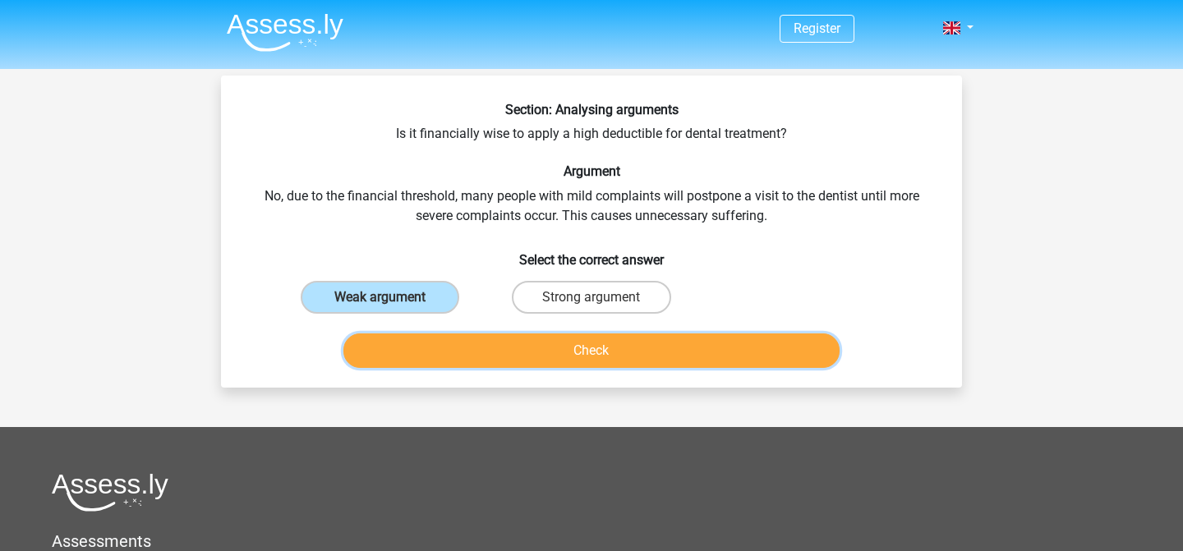
click at [457, 360] on button "Check" at bounding box center [591, 351] width 497 height 35
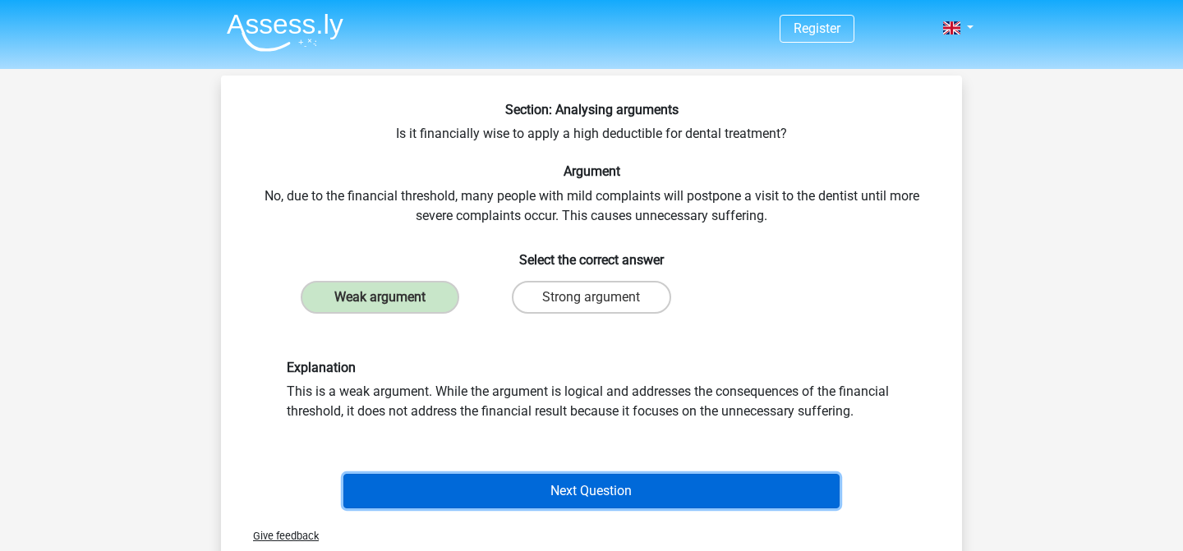
click at [514, 505] on button "Next Question" at bounding box center [591, 491] width 497 height 35
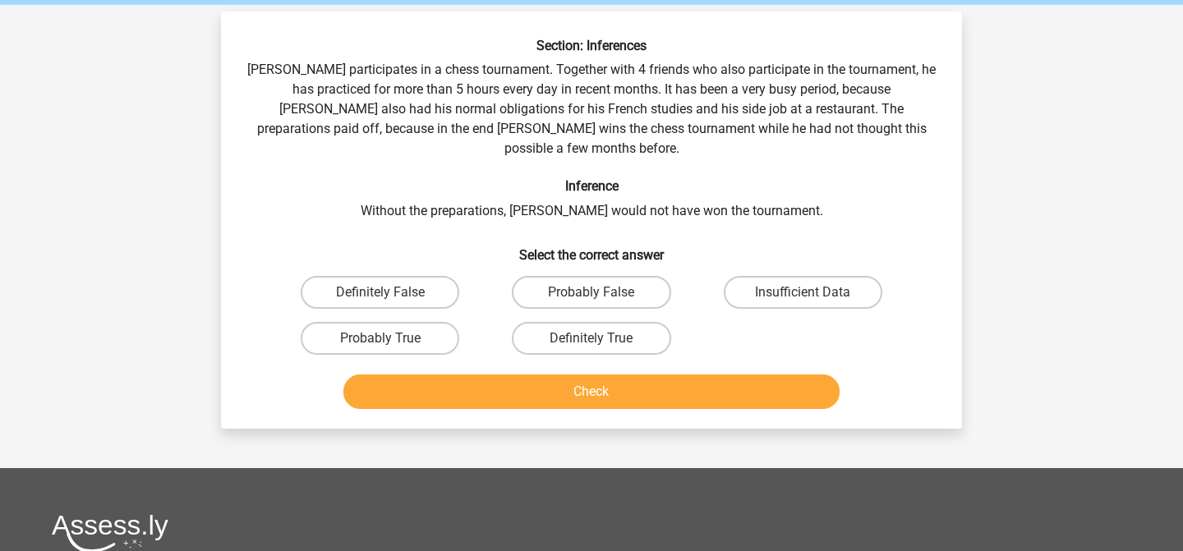
scroll to position [76, 0]
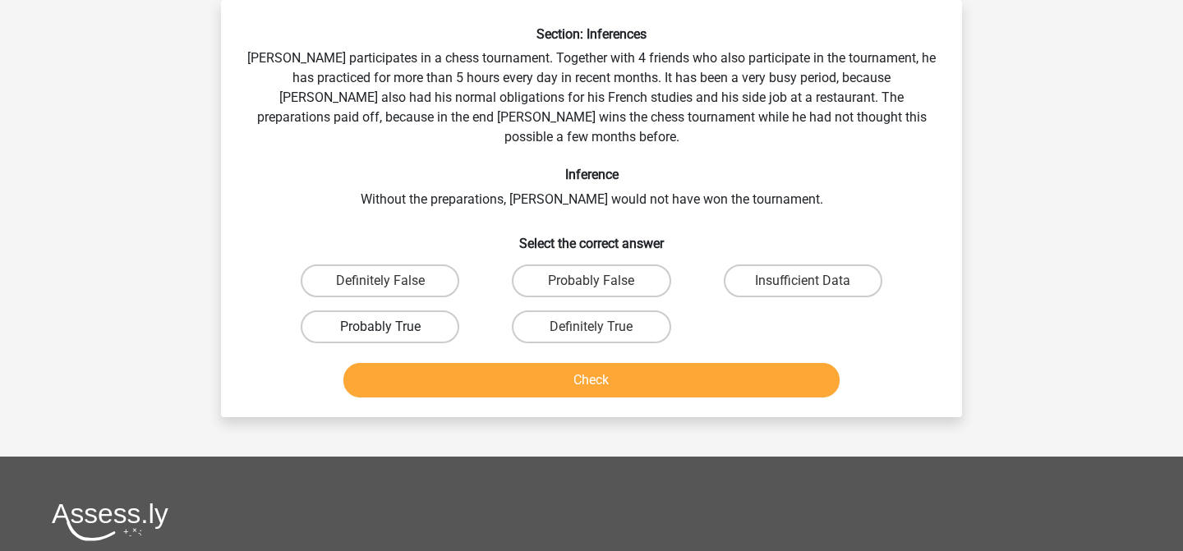
click at [406, 311] on label "Probably True" at bounding box center [380, 327] width 159 height 33
click at [391, 327] on input "Probably True" at bounding box center [385, 332] width 11 height 11
radio input "true"
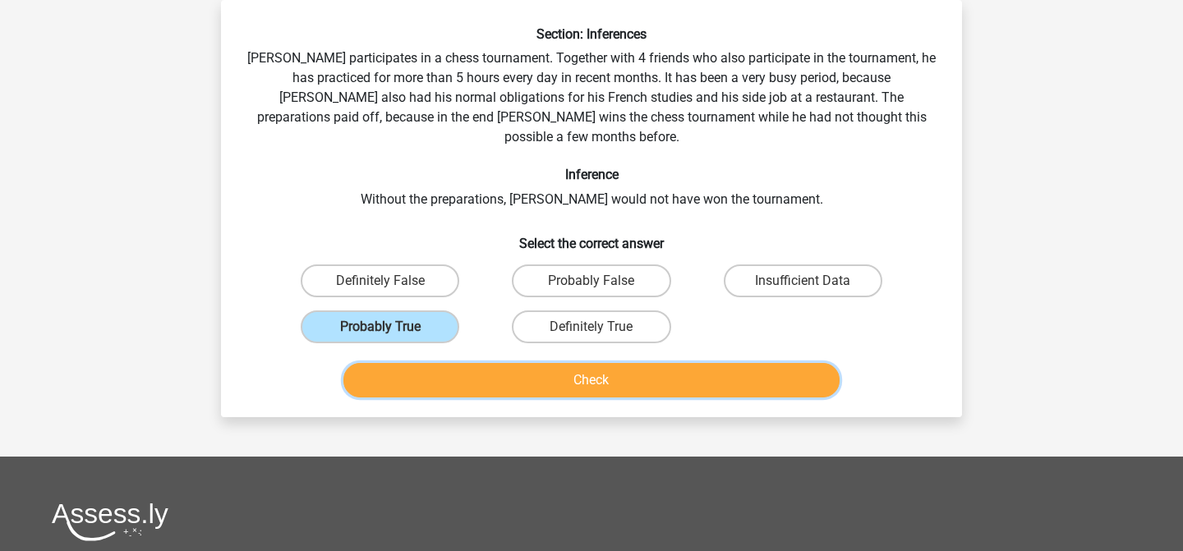
click at [441, 367] on button "Check" at bounding box center [591, 380] width 497 height 35
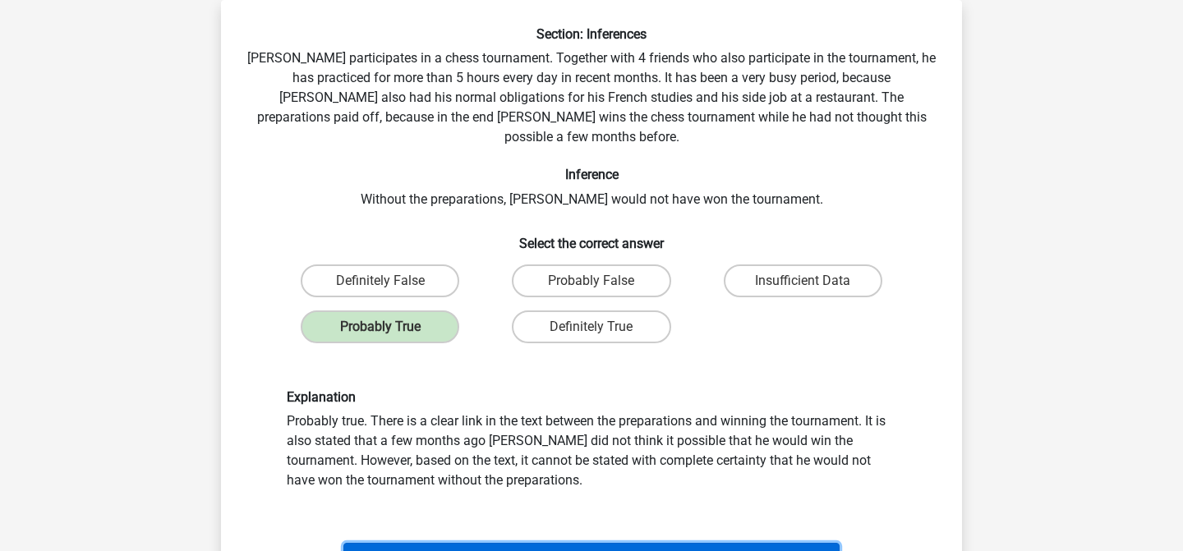
click at [505, 549] on button "Next Question" at bounding box center [591, 560] width 497 height 35
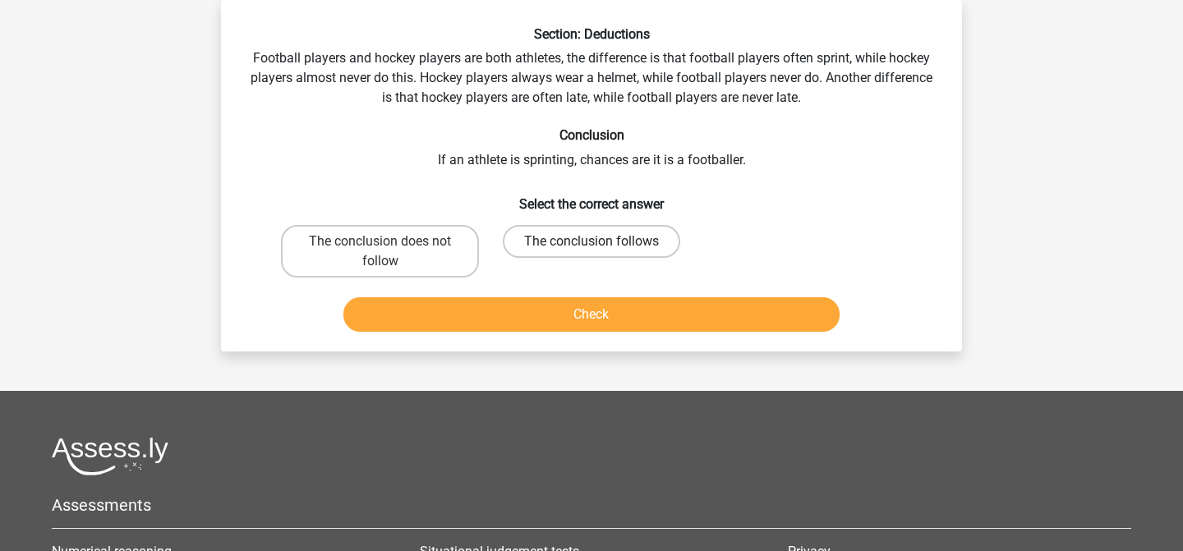
click at [547, 251] on label "The conclusion follows" at bounding box center [591, 241] width 177 height 33
click at [592, 251] on input "The conclusion follows" at bounding box center [597, 247] width 11 height 11
radio input "true"
click at [429, 247] on label "The conclusion does not follow" at bounding box center [380, 251] width 198 height 53
click at [391, 247] on input "The conclusion does not follow" at bounding box center [385, 247] width 11 height 11
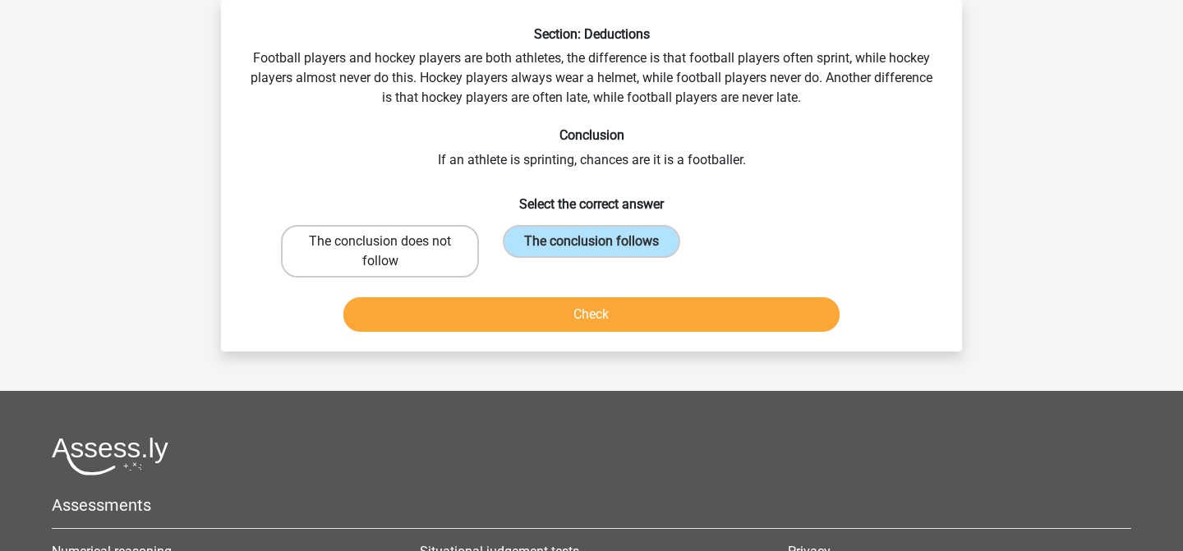
radio input "true"
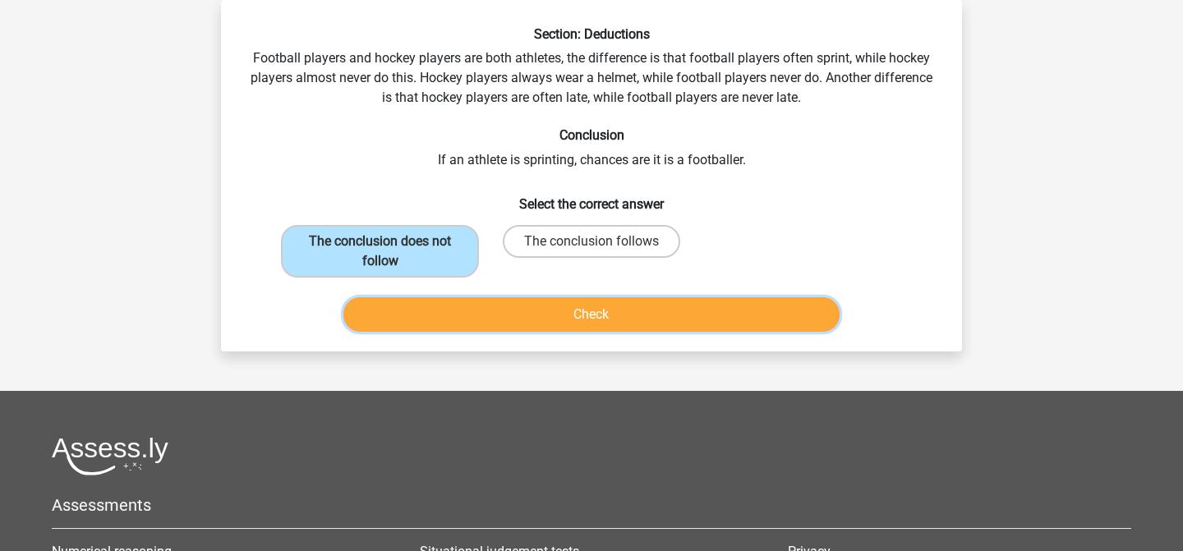
click at [470, 313] on button "Check" at bounding box center [591, 314] width 497 height 35
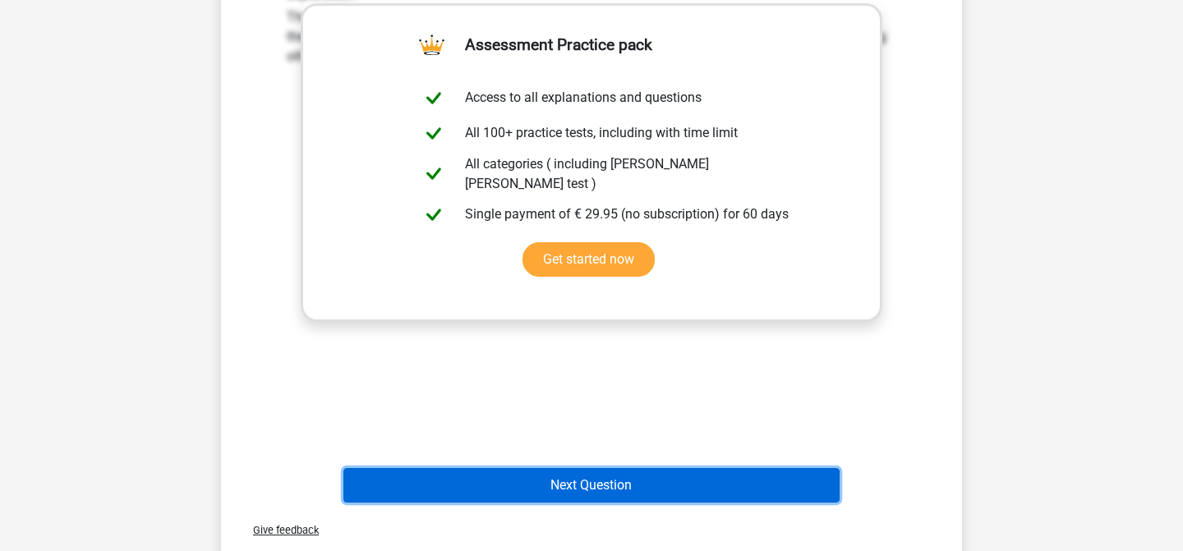
click at [517, 469] on button "Next Question" at bounding box center [591, 485] width 497 height 35
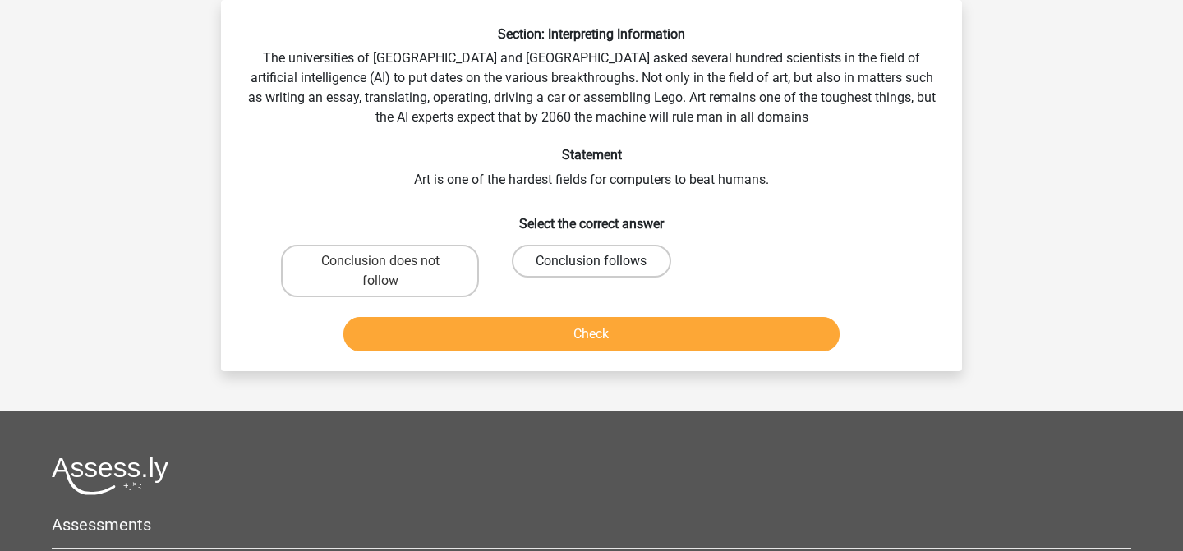
click at [534, 262] on label "Conclusion follows" at bounding box center [591, 261] width 159 height 33
click at [592, 262] on input "Conclusion follows" at bounding box center [597, 266] width 11 height 11
radio input "true"
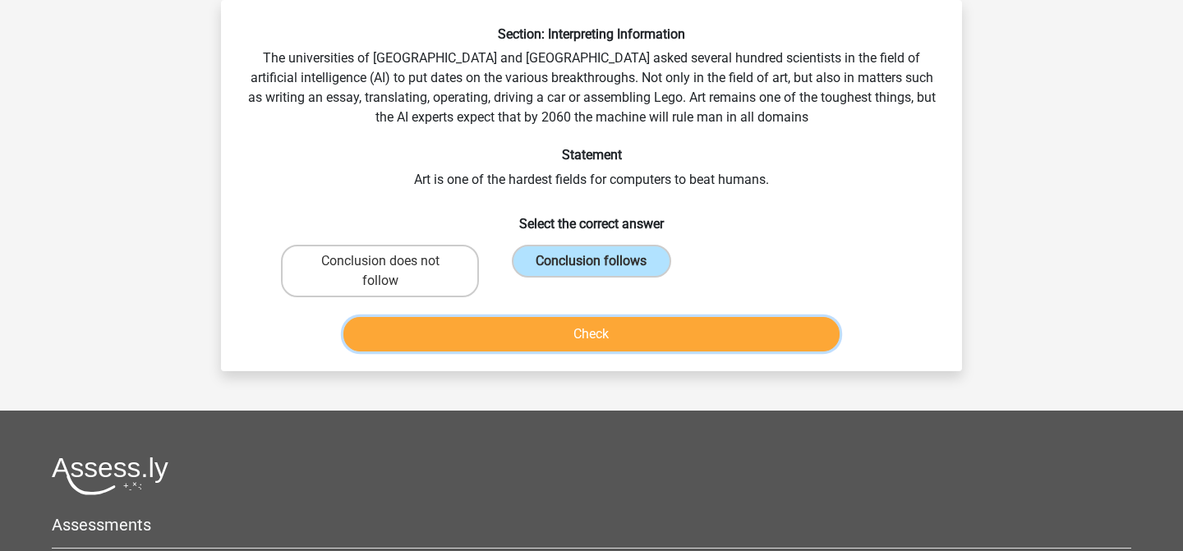
click at [548, 336] on button "Check" at bounding box center [591, 334] width 497 height 35
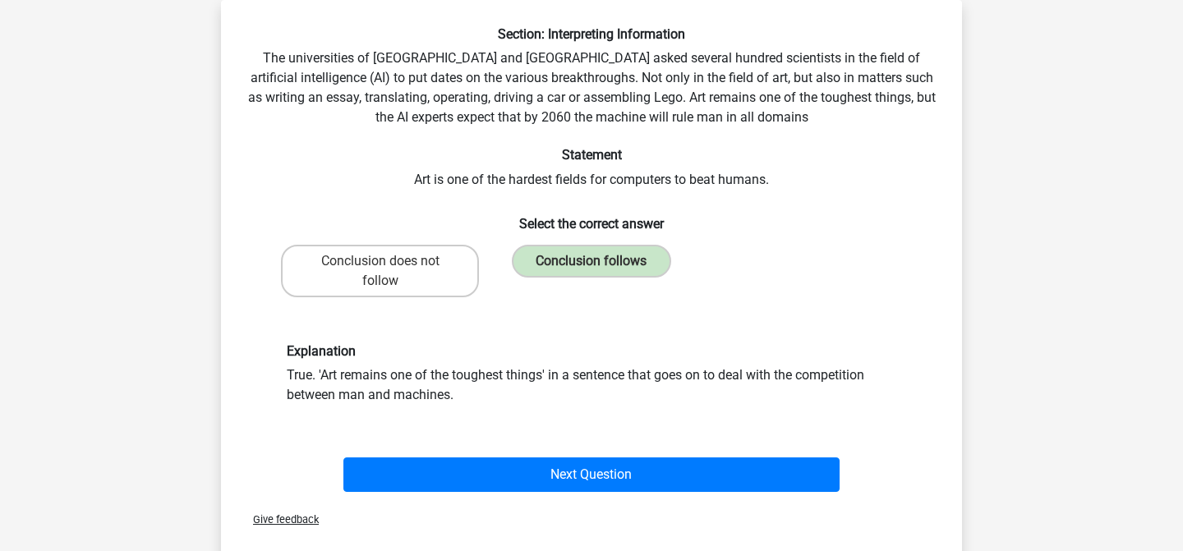
scroll to position [179, 0]
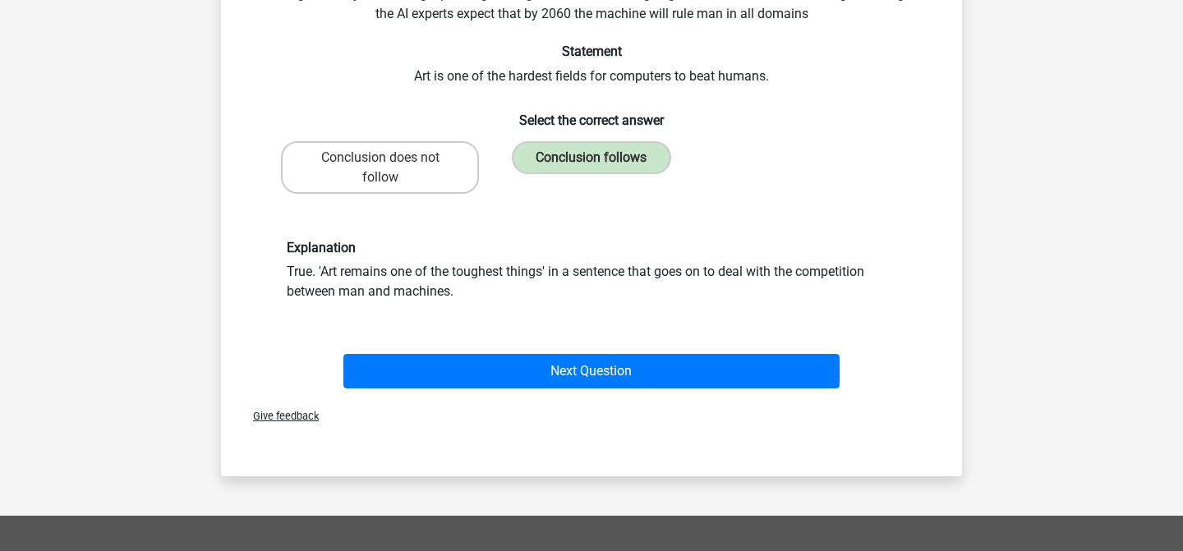
click at [548, 336] on div "Explanation True. 'Art remains one of the toughest things' in a sentence that g…" at bounding box center [591, 270] width 689 height 141
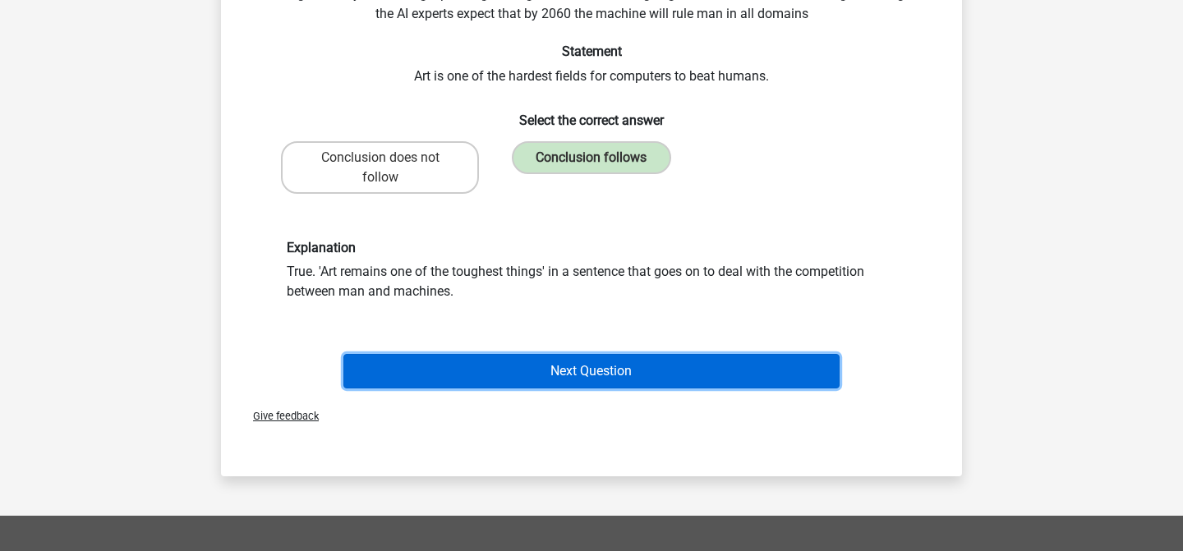
click at [554, 361] on button "Next Question" at bounding box center [591, 371] width 497 height 35
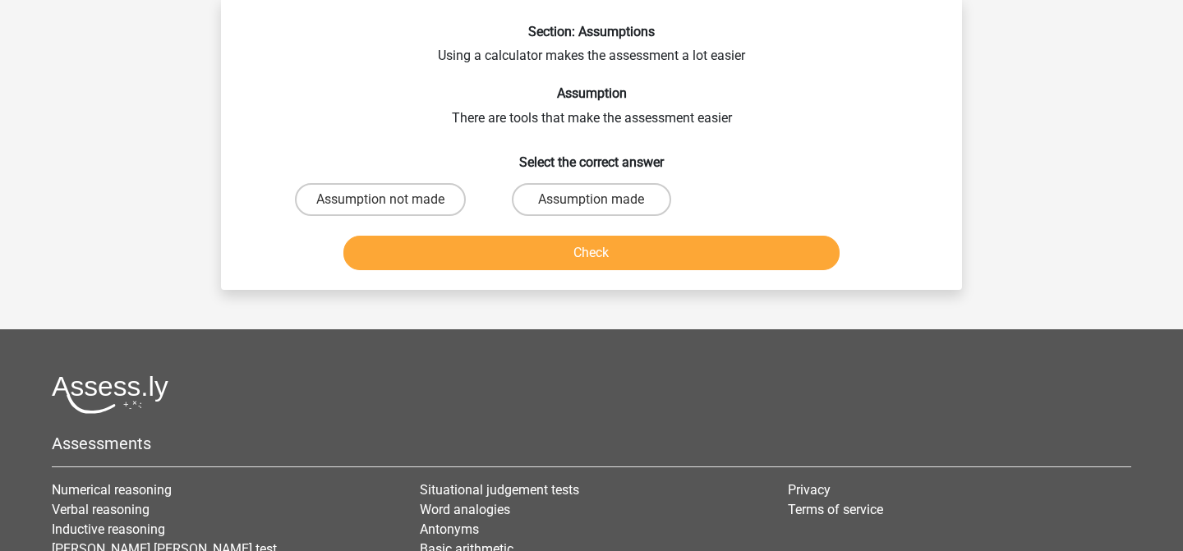
scroll to position [76, 0]
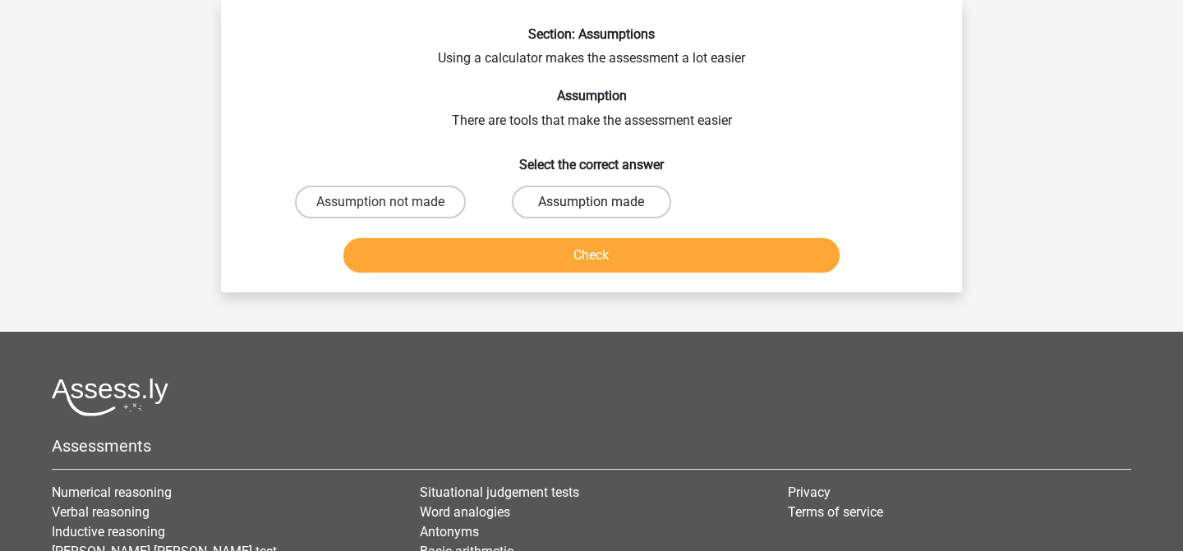
click at [577, 200] on label "Assumption made" at bounding box center [591, 202] width 159 height 33
click at [592, 202] on input "Assumption made" at bounding box center [597, 207] width 11 height 11
radio input "true"
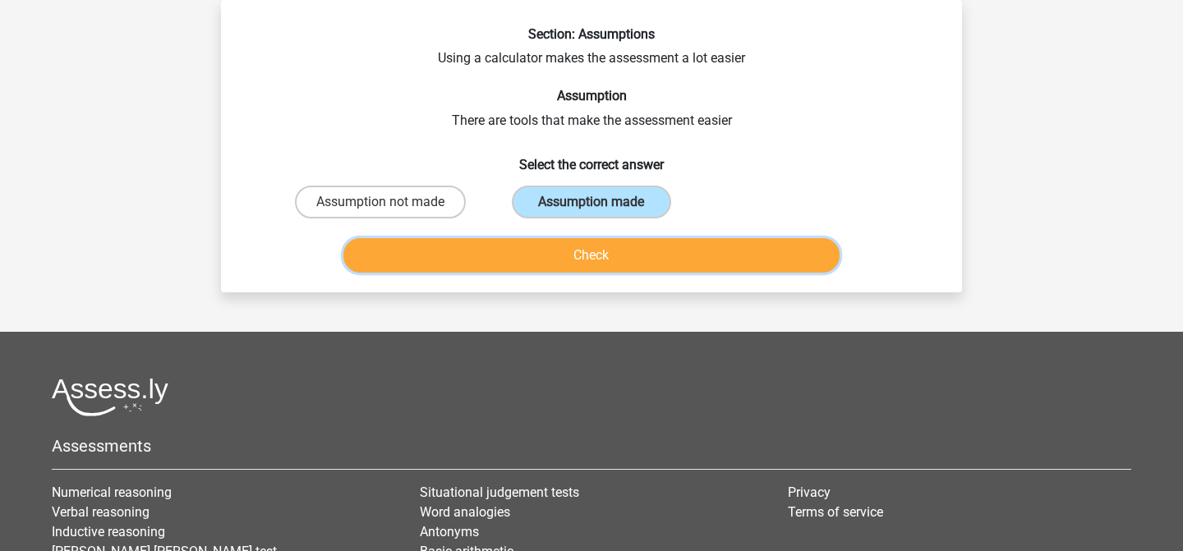
click at [587, 254] on button "Check" at bounding box center [591, 255] width 497 height 35
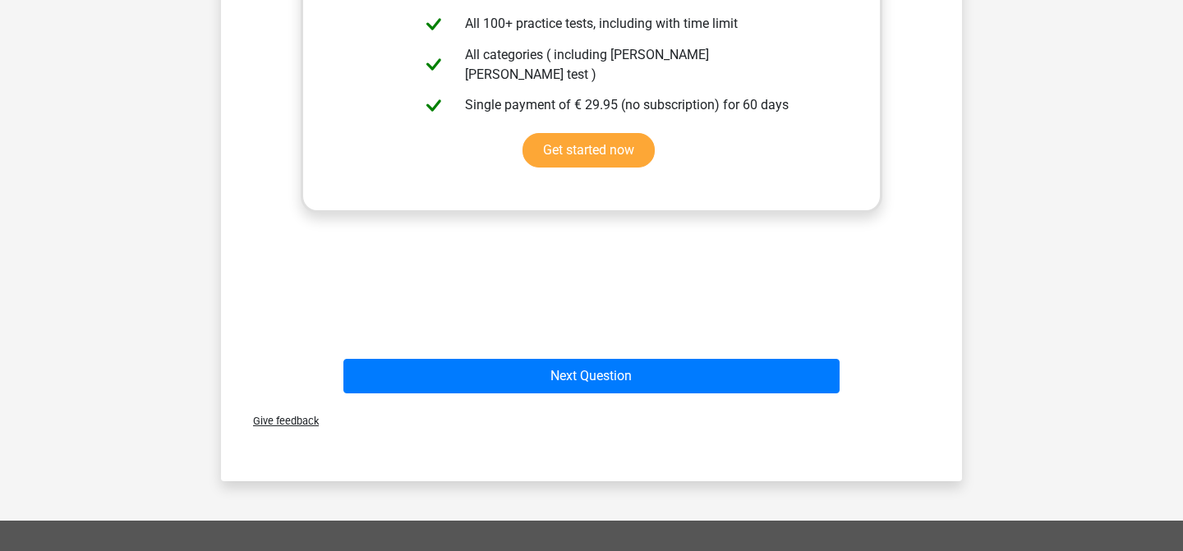
scroll to position [491, 0]
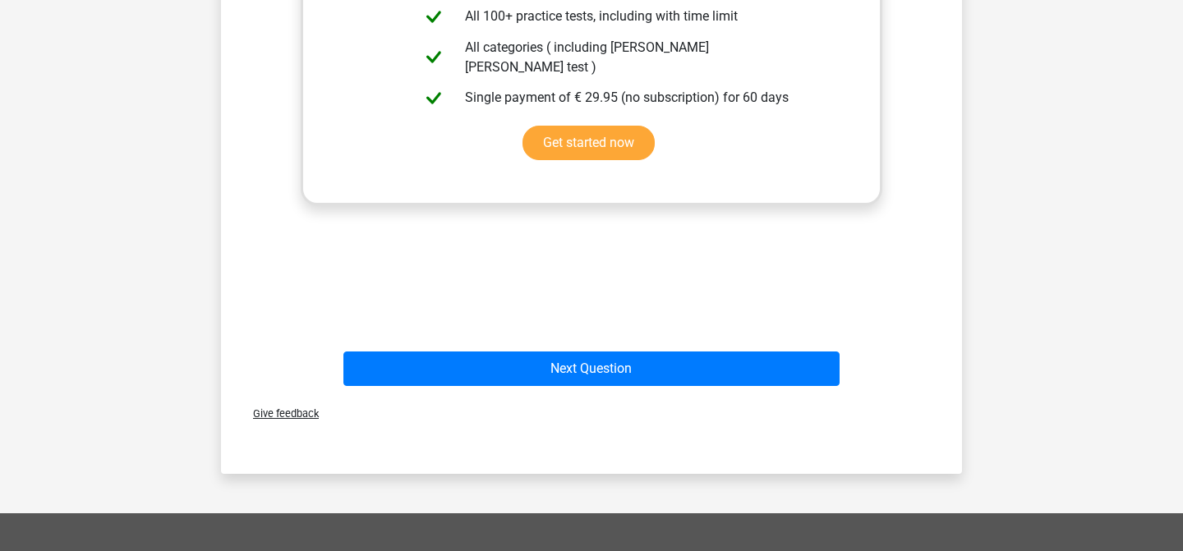
click at [601, 343] on div "Next Question" at bounding box center [591, 366] width 689 height 54
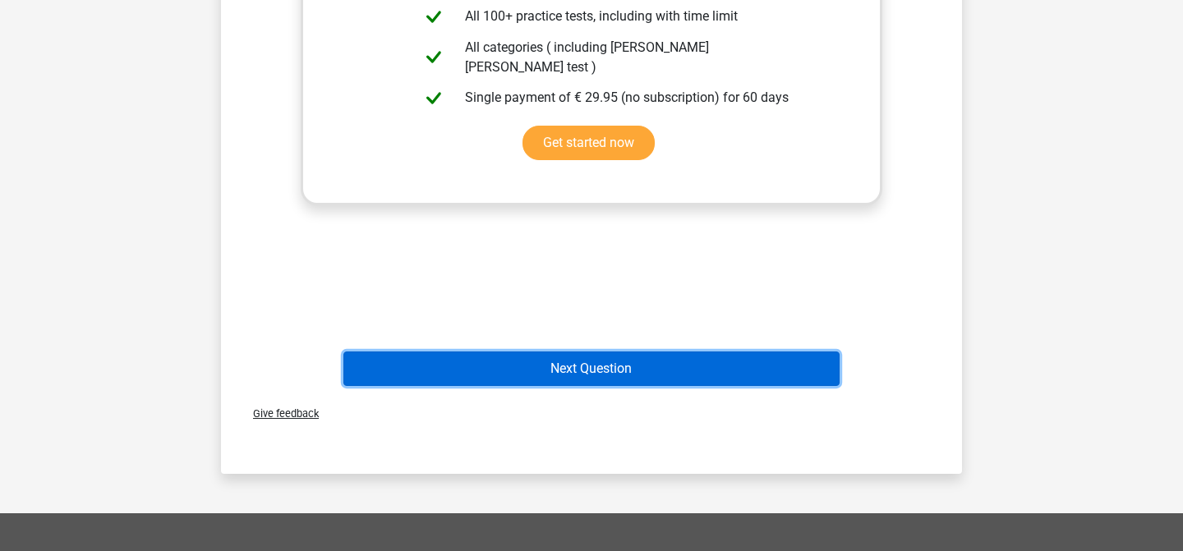
click at [606, 366] on button "Next Question" at bounding box center [591, 369] width 497 height 35
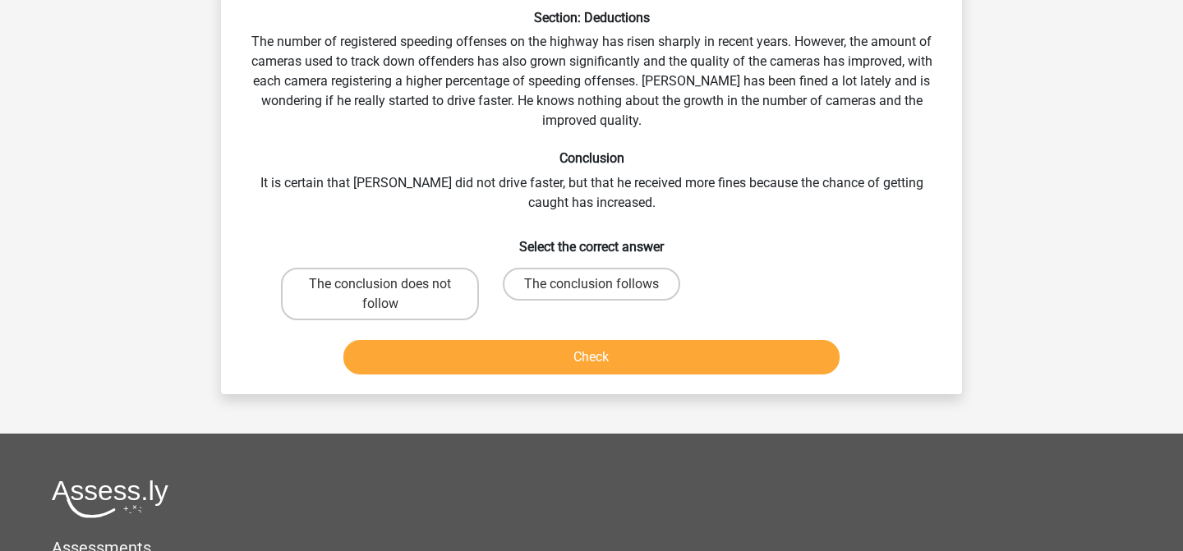
scroll to position [76, 0]
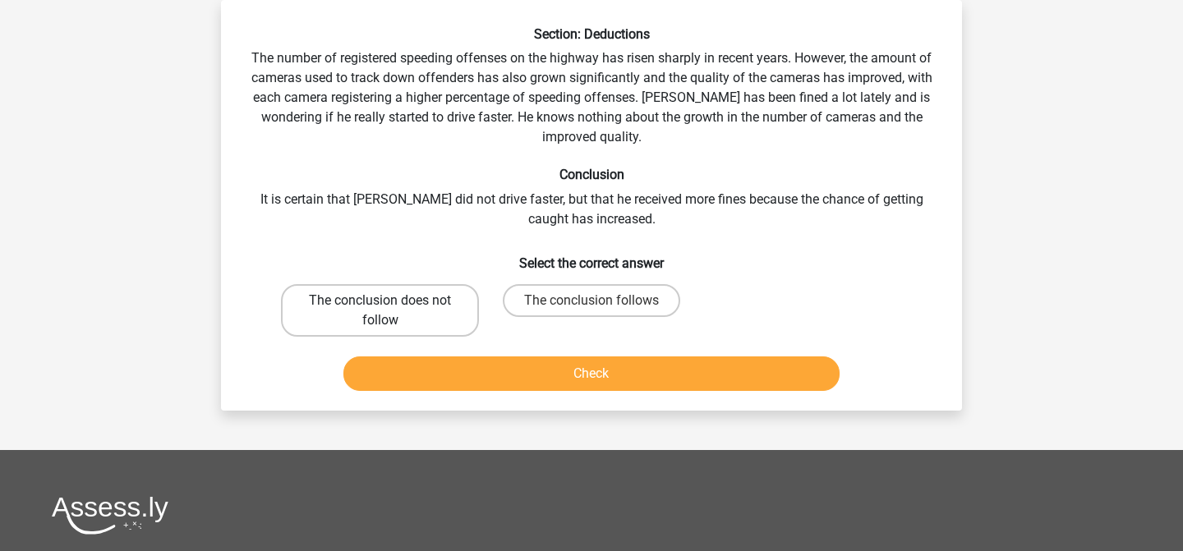
click at [417, 300] on label "The conclusion does not follow" at bounding box center [380, 310] width 198 height 53
click at [391, 301] on input "The conclusion does not follow" at bounding box center [385, 306] width 11 height 11
radio input "true"
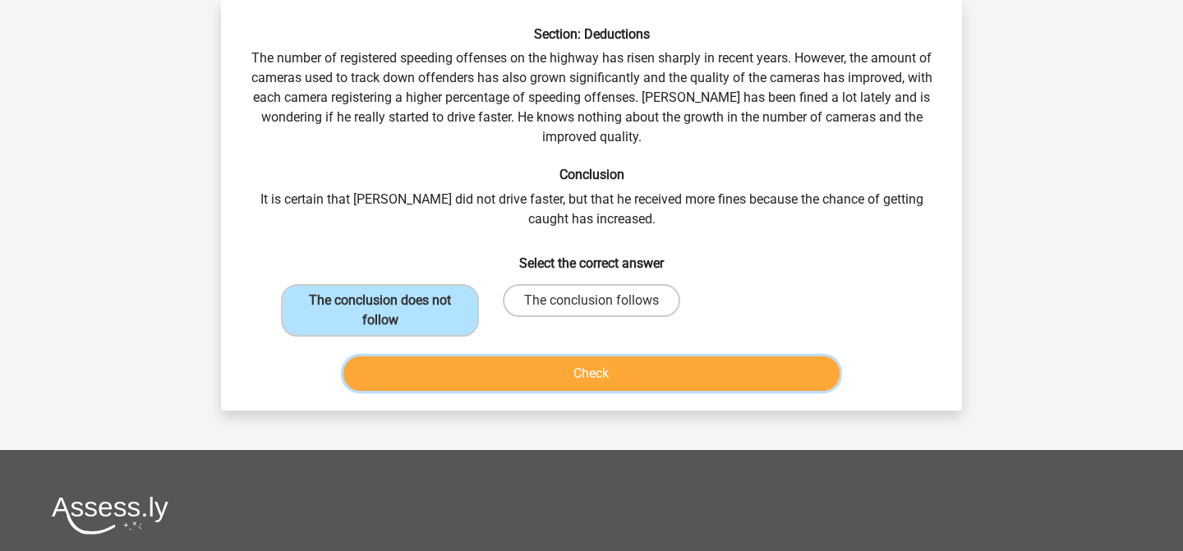
click at [515, 364] on button "Check" at bounding box center [591, 374] width 497 height 35
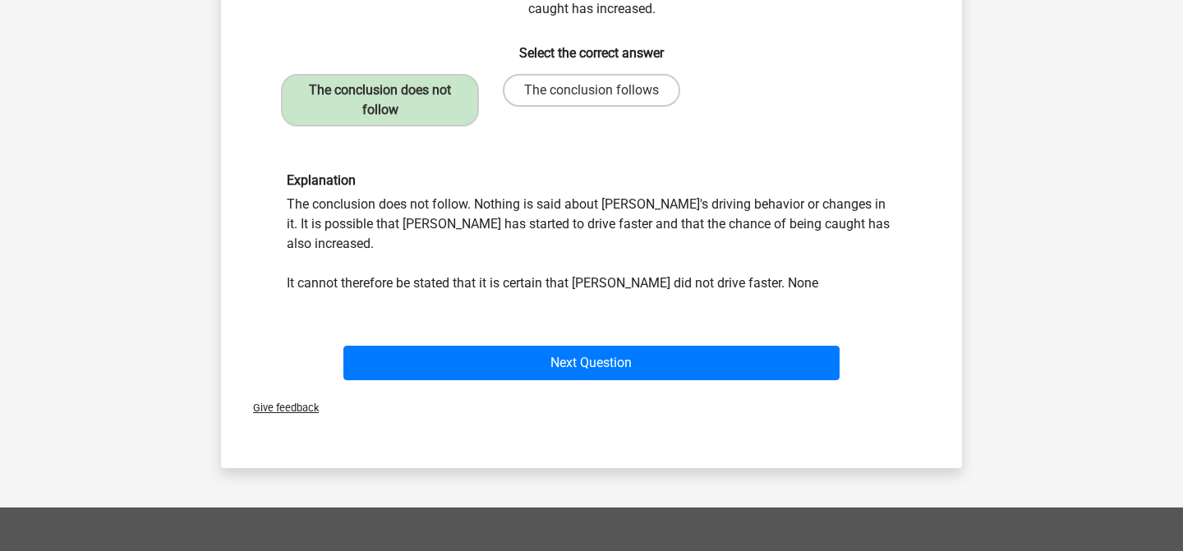
scroll to position [313, 0]
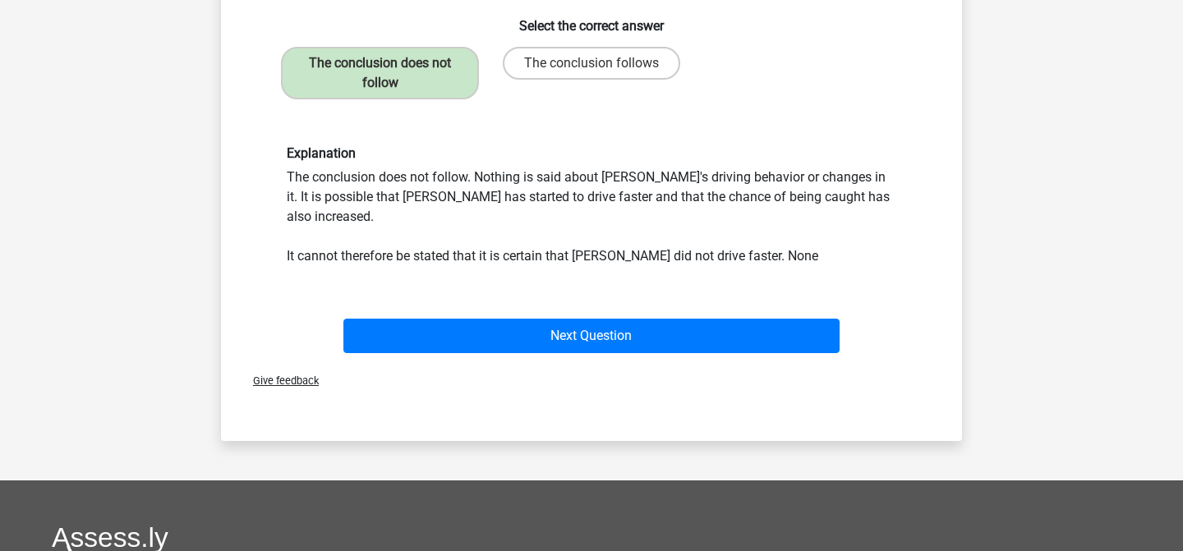
click at [534, 306] on div "Next Question" at bounding box center [591, 333] width 689 height 54
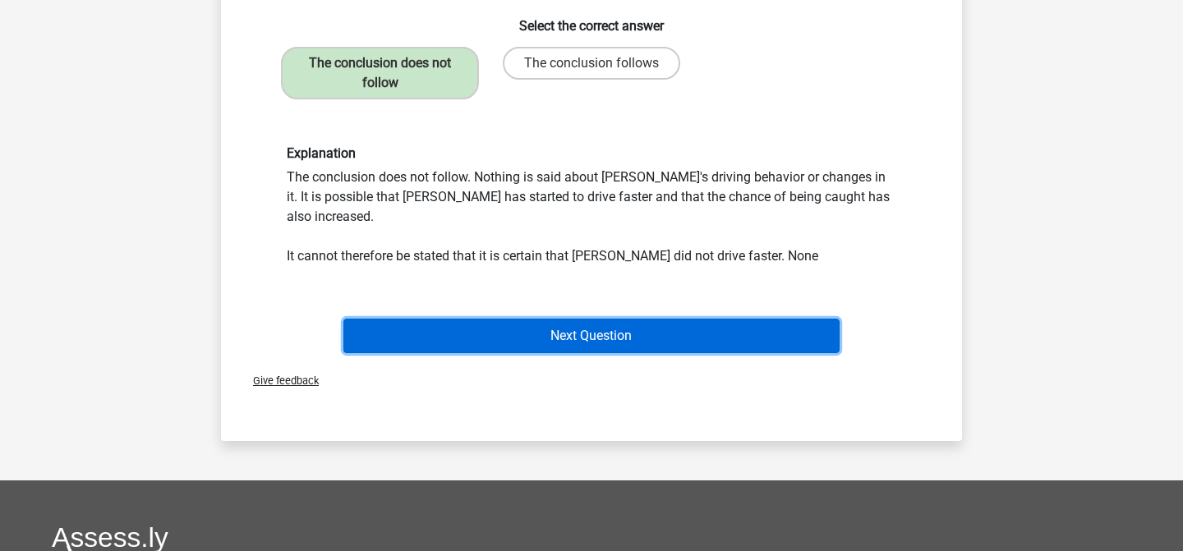
click at [534, 319] on button "Next Question" at bounding box center [591, 336] width 497 height 35
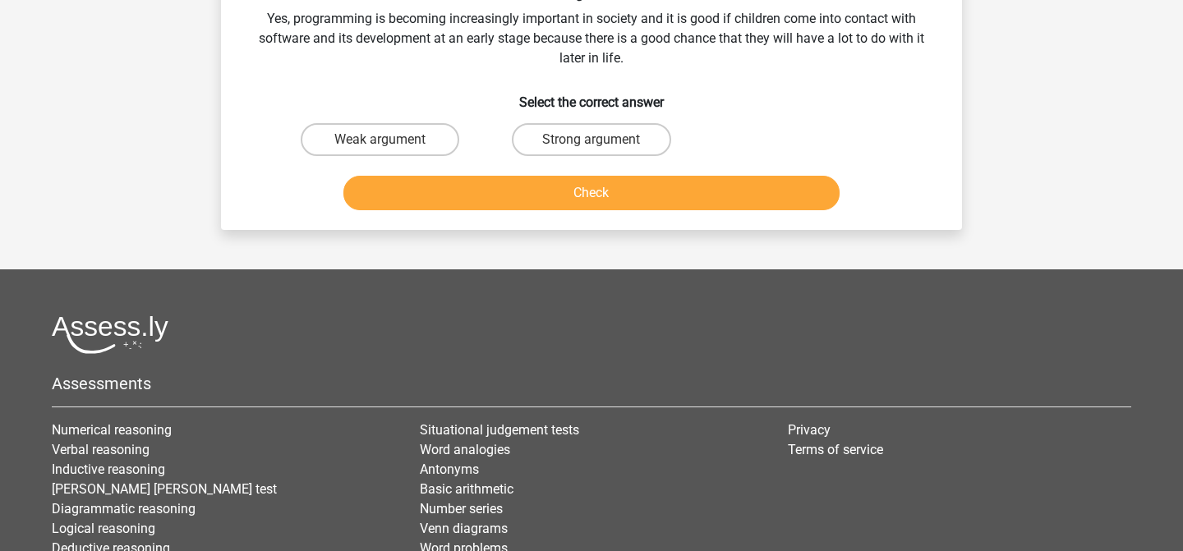
scroll to position [76, 0]
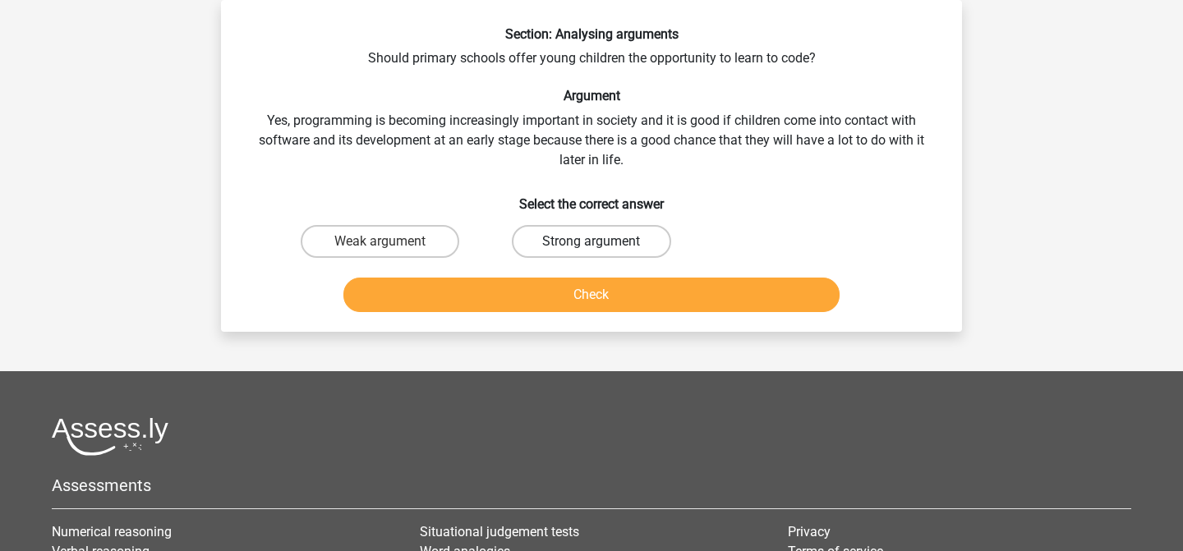
click at [558, 227] on label "Strong argument" at bounding box center [591, 241] width 159 height 33
click at [592, 242] on input "Strong argument" at bounding box center [597, 247] width 11 height 11
radio input "true"
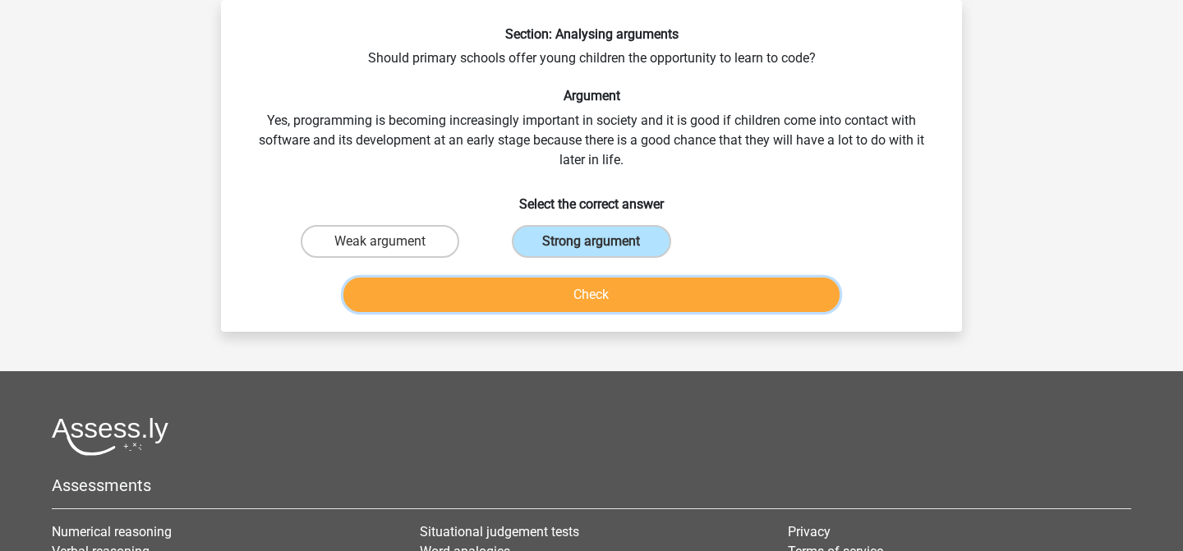
click at [562, 287] on button "Check" at bounding box center [591, 295] width 497 height 35
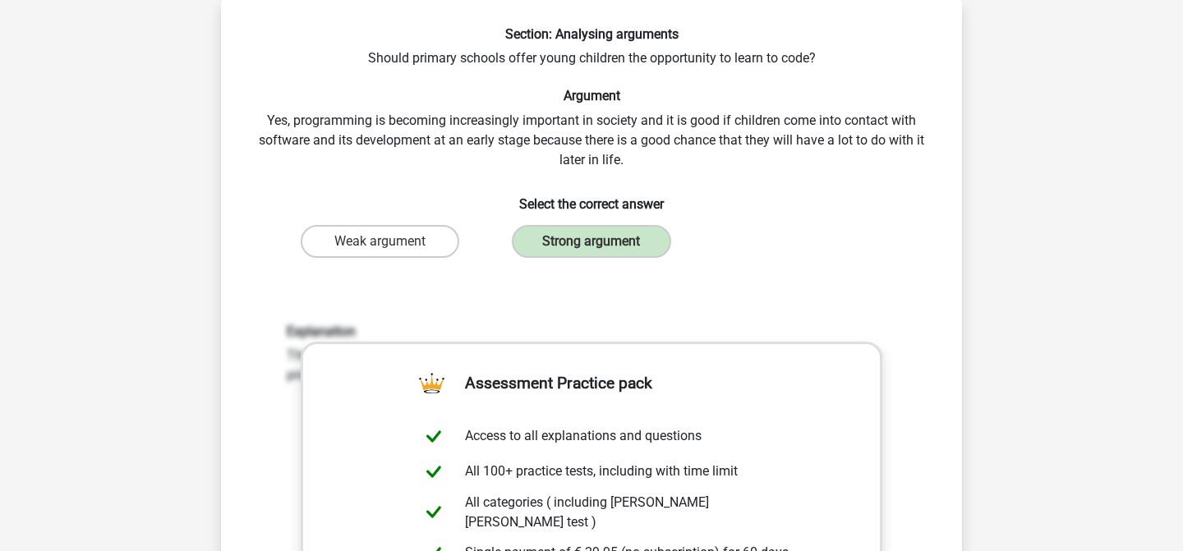
click at [562, 287] on div "Explanation This is a strong argument. It explains why it is important for chil…" at bounding box center [591, 538] width 689 height 509
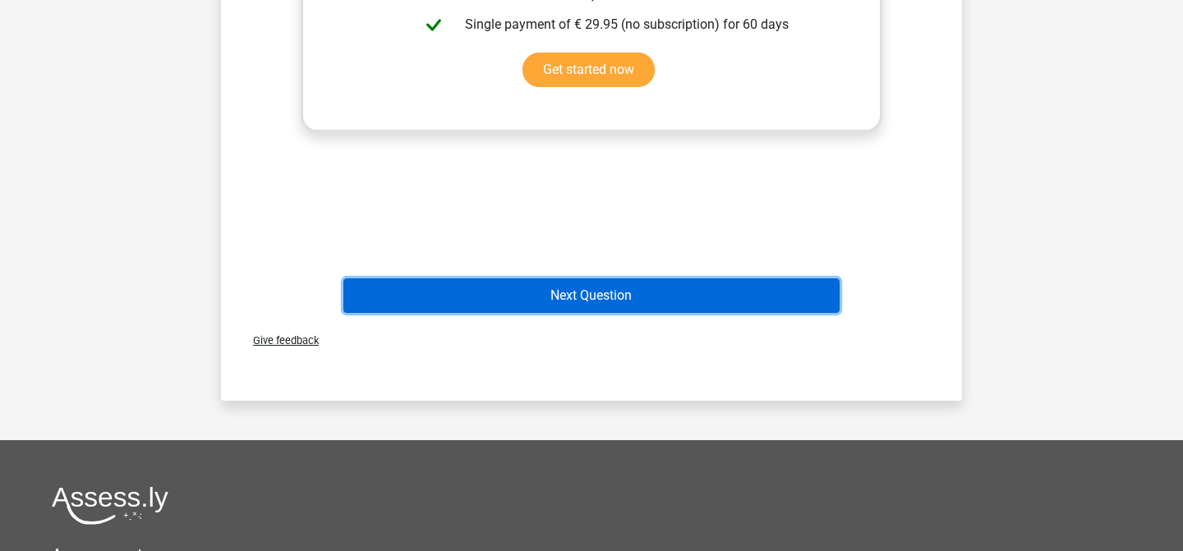
click at [559, 301] on button "Next Question" at bounding box center [591, 296] width 497 height 35
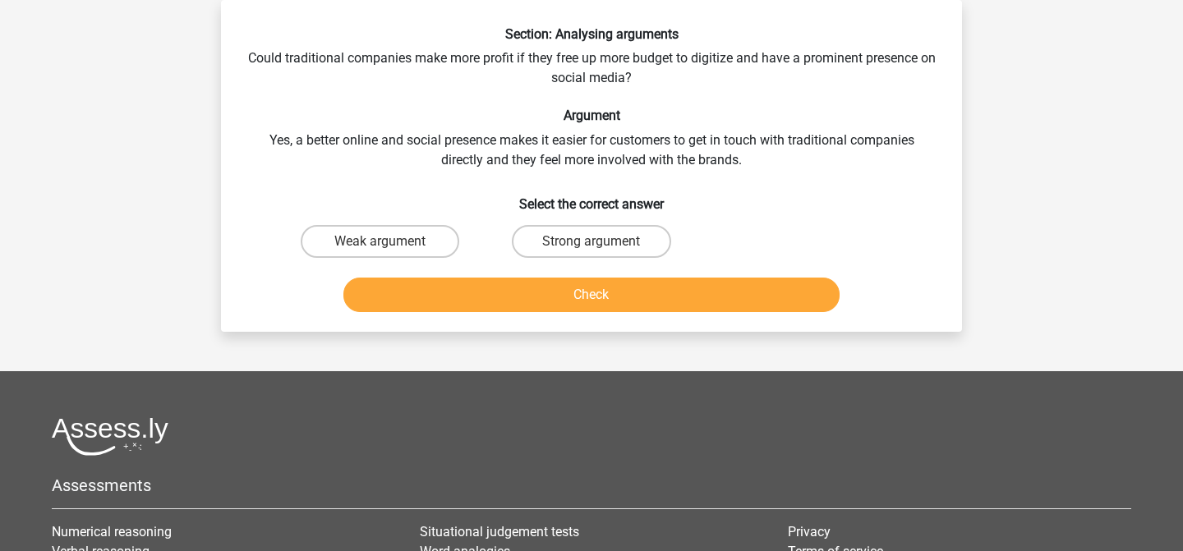
click at [559, 301] on button "Check" at bounding box center [591, 295] width 497 height 35
click at [424, 243] on label "Weak argument" at bounding box center [380, 241] width 159 height 33
click at [391, 243] on input "Weak argument" at bounding box center [385, 247] width 11 height 11
radio input "true"
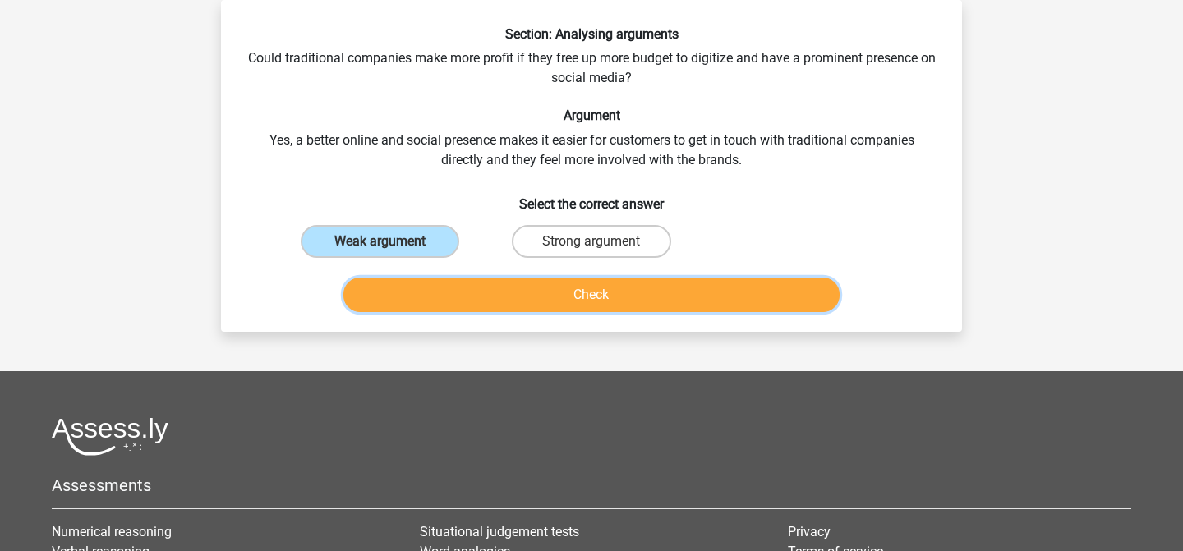
click at [470, 293] on button "Check" at bounding box center [591, 295] width 497 height 35
click at [547, 292] on button "Check" at bounding box center [591, 295] width 497 height 35
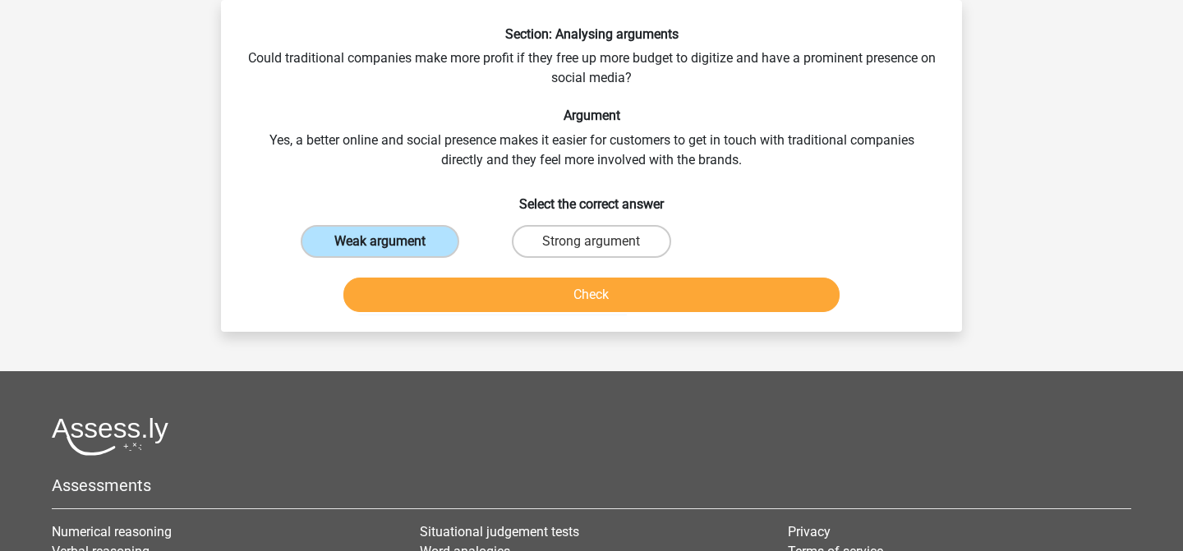
click at [421, 228] on label "Weak argument" at bounding box center [380, 241] width 159 height 33
click at [391, 242] on input "Weak argument" at bounding box center [385, 247] width 11 height 11
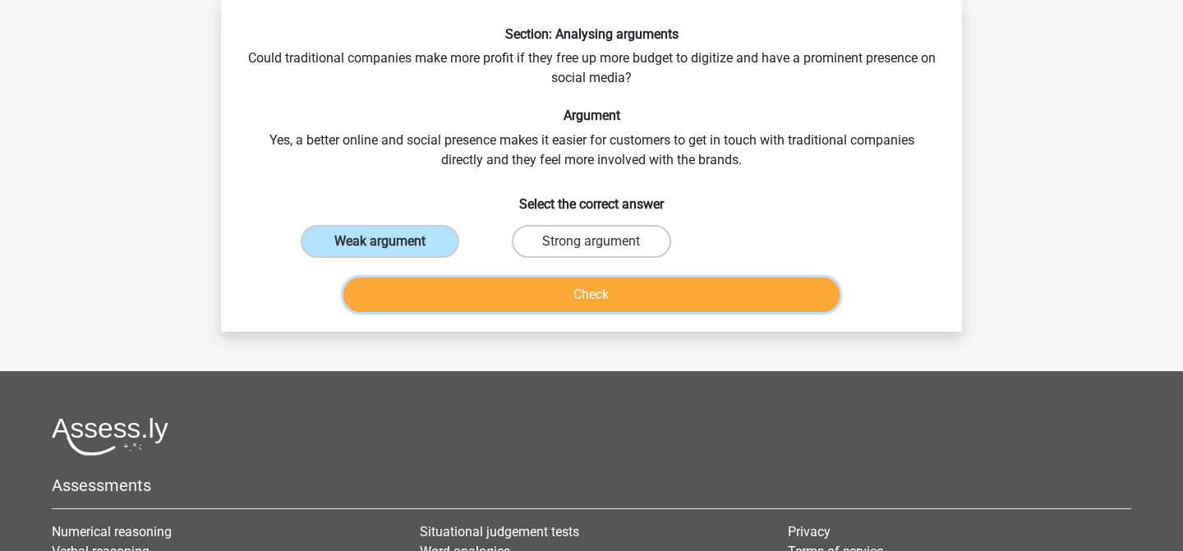
click at [500, 306] on button "Check" at bounding box center [591, 295] width 497 height 35
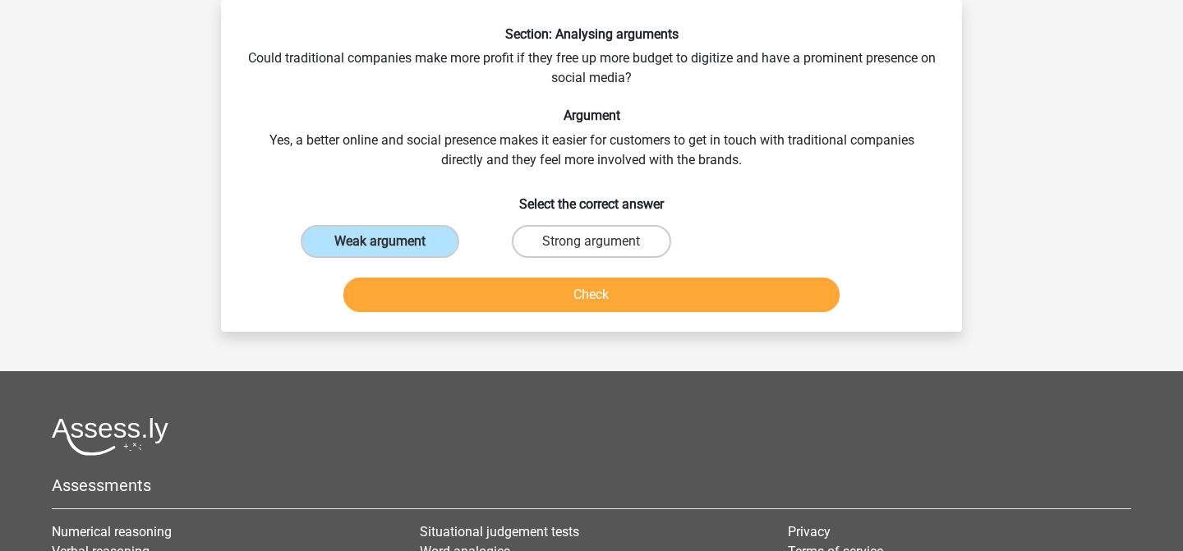
click at [417, 269] on div "Check" at bounding box center [591, 292] width 689 height 54
click at [531, 245] on label "Strong argument" at bounding box center [591, 241] width 159 height 33
click at [592, 245] on input "Strong argument" at bounding box center [597, 247] width 11 height 11
radio input "true"
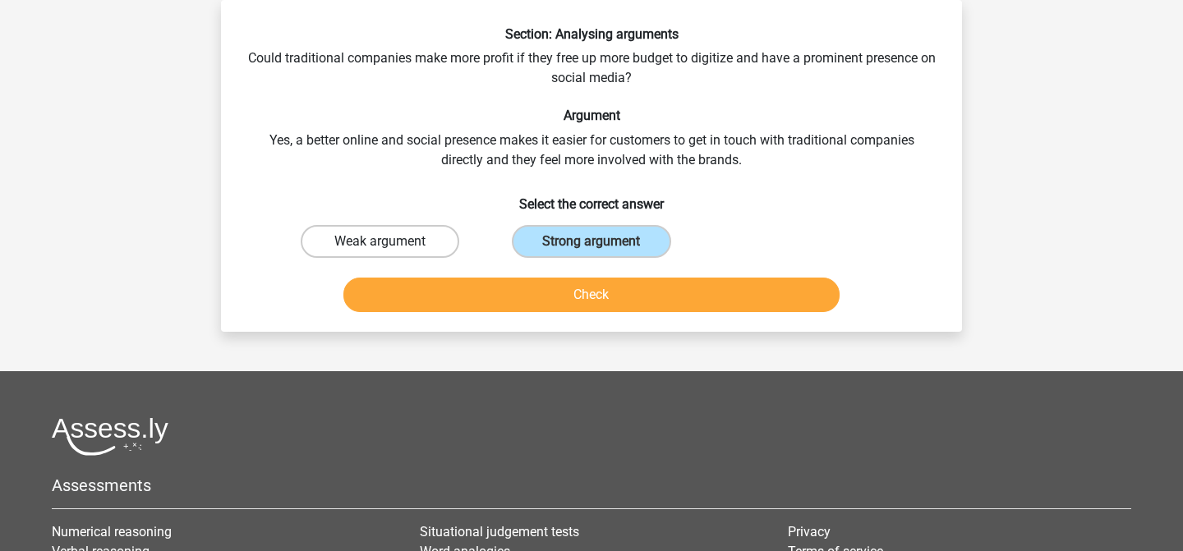
click at [412, 244] on label "Weak argument" at bounding box center [380, 241] width 159 height 33
click at [391, 244] on input "Weak argument" at bounding box center [385, 247] width 11 height 11
radio input "true"
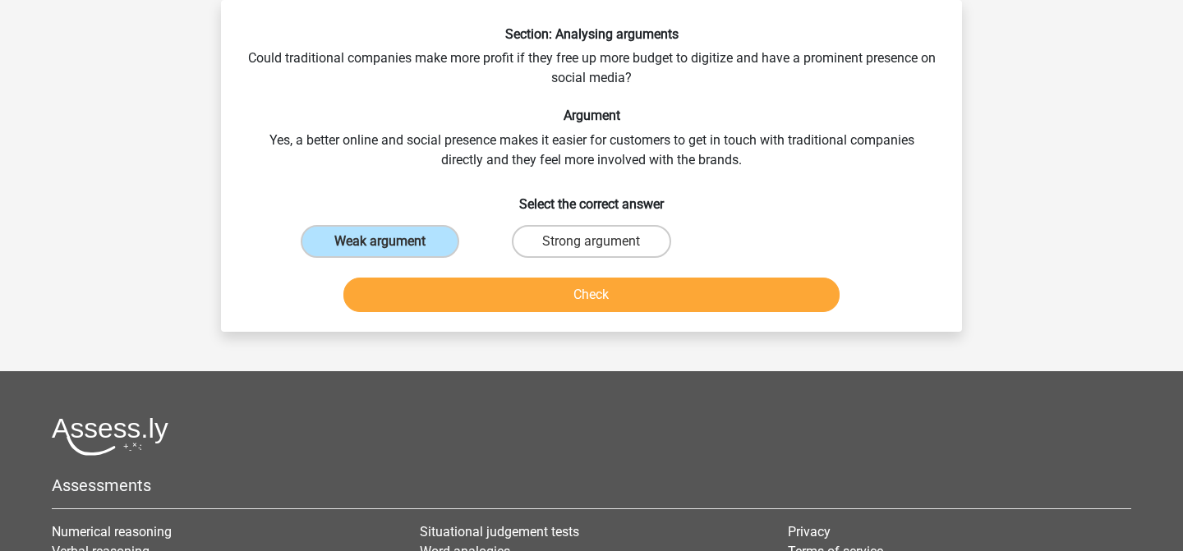
click at [491, 317] on div "Check" at bounding box center [591, 298] width 634 height 41
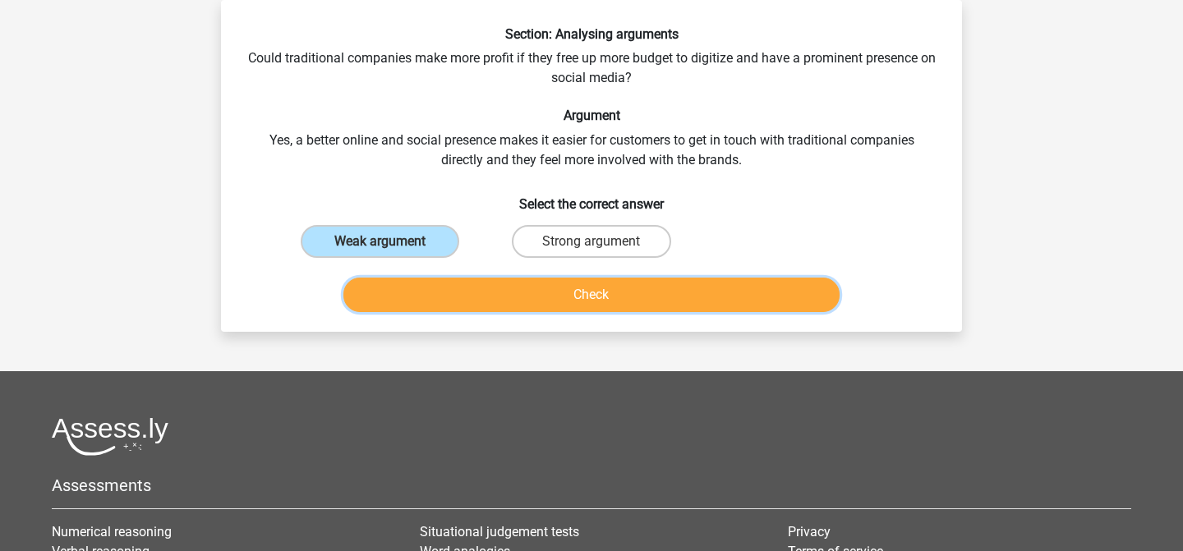
click at [500, 293] on button "Check" at bounding box center [591, 295] width 497 height 35
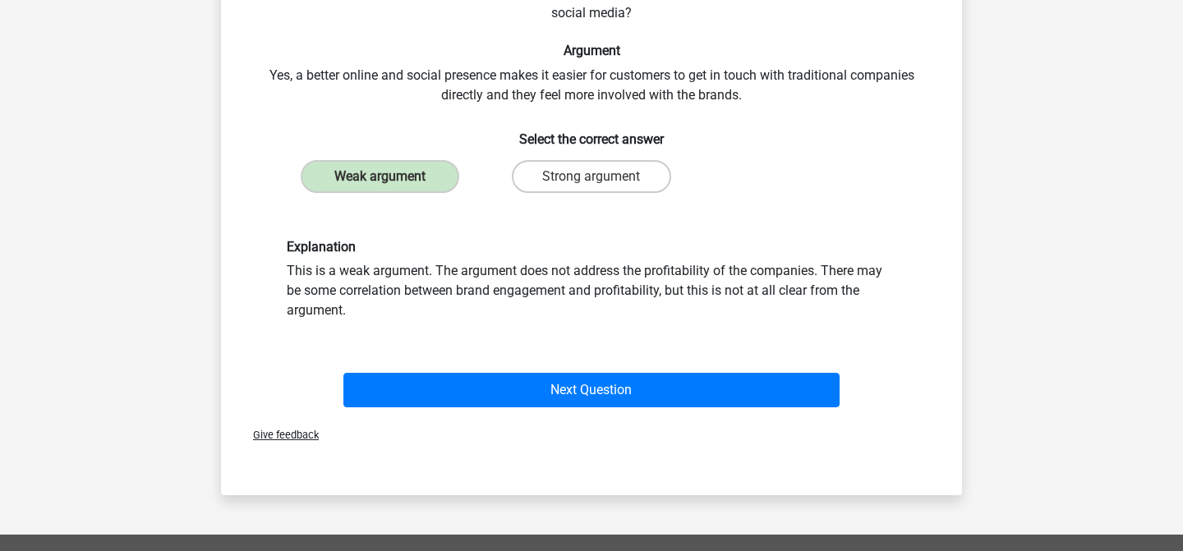
scroll to position [161, 0]
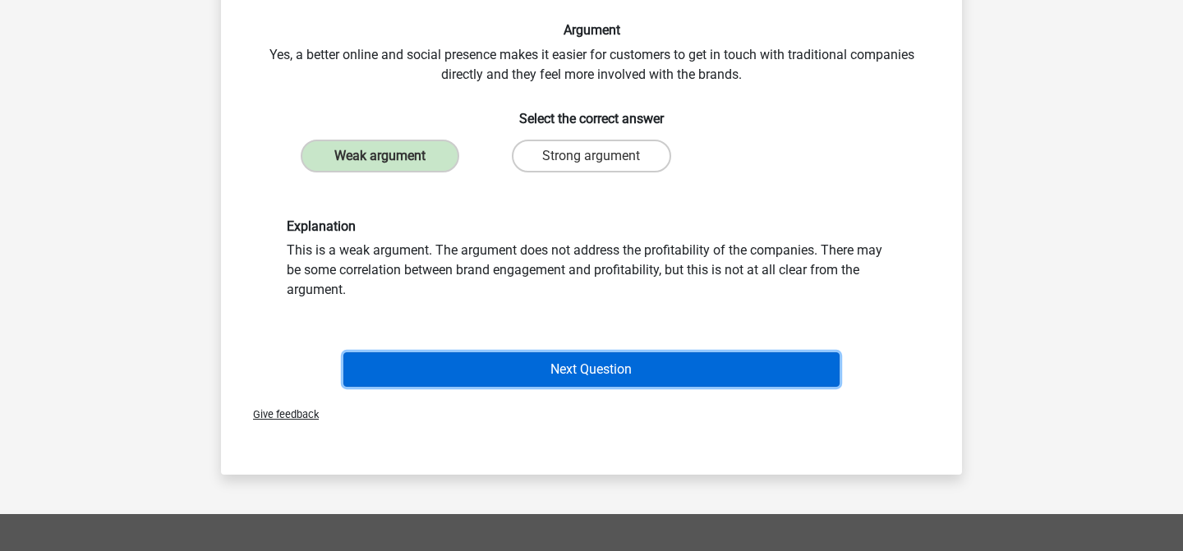
click at [528, 363] on button "Next Question" at bounding box center [591, 370] width 497 height 35
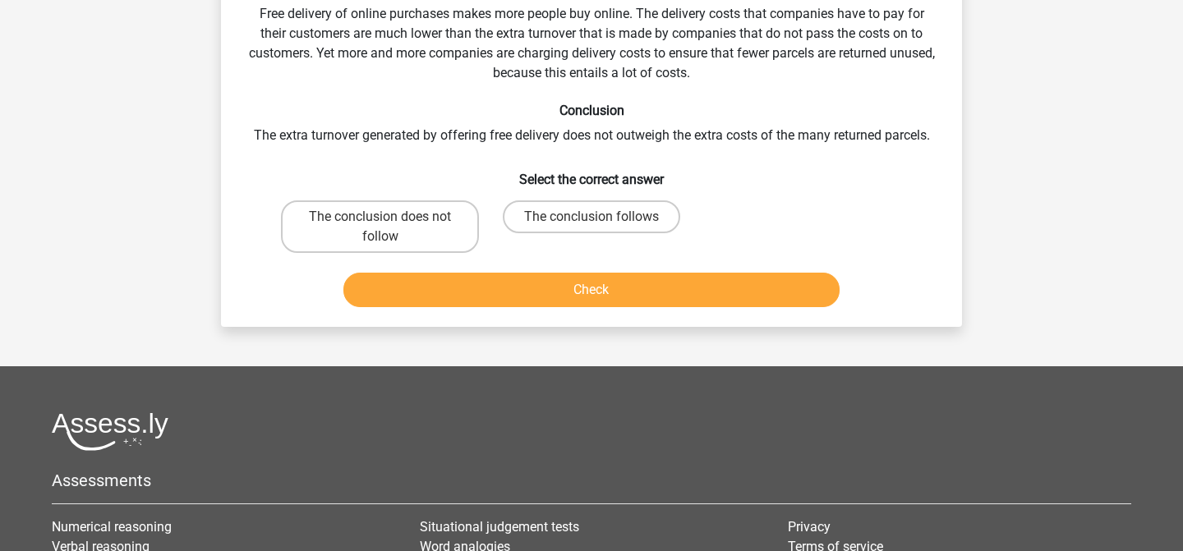
scroll to position [76, 0]
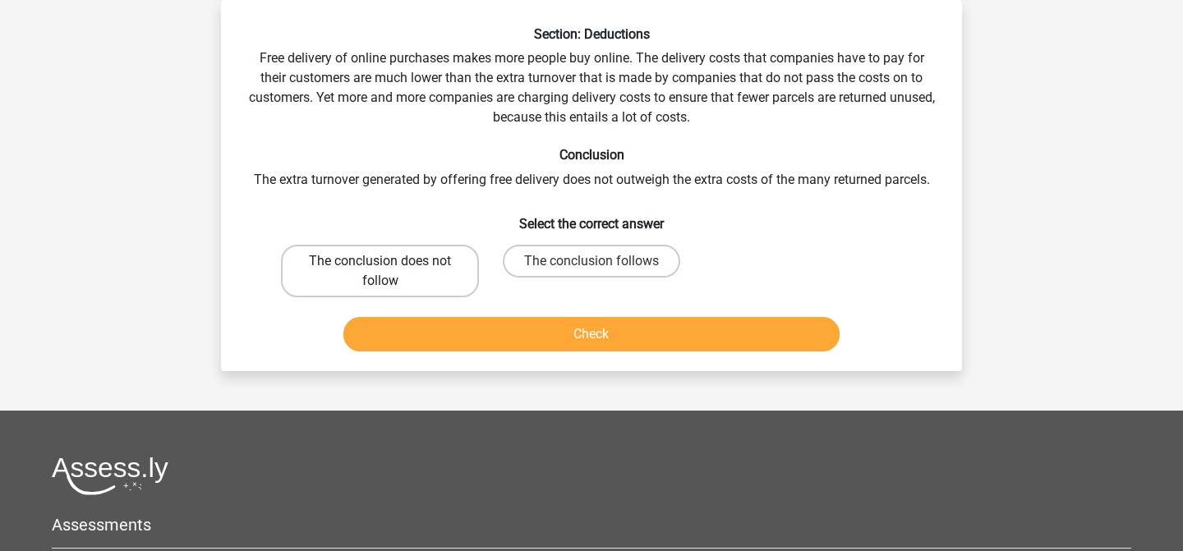
click at [442, 278] on label "The conclusion does not follow" at bounding box center [380, 271] width 198 height 53
click at [391, 272] on input "The conclusion does not follow" at bounding box center [385, 266] width 11 height 11
radio input "true"
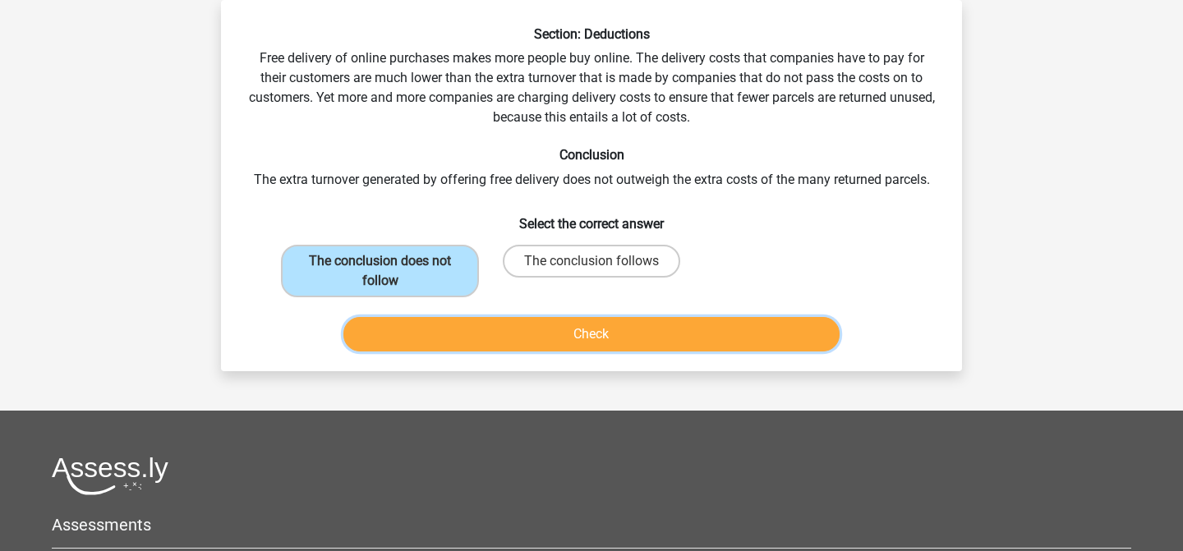
click at [478, 322] on button "Check" at bounding box center [591, 334] width 497 height 35
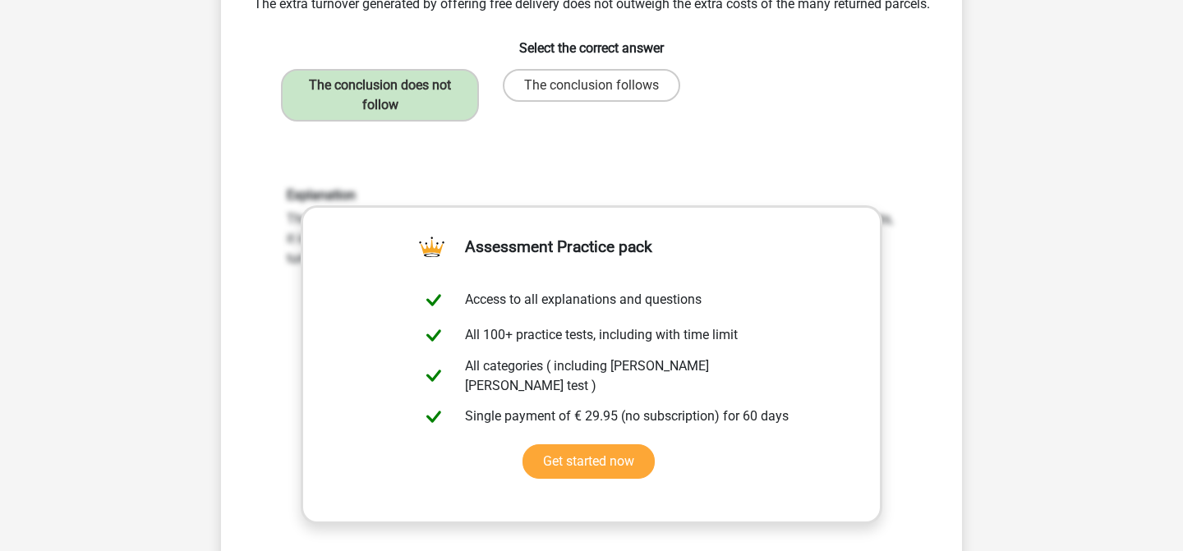
scroll to position [511, 0]
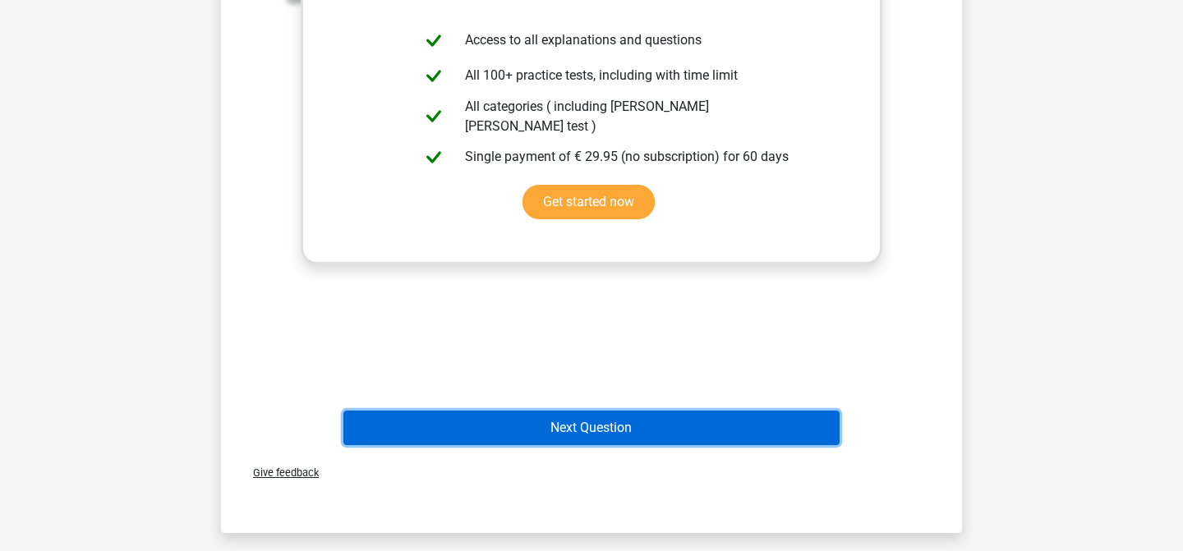
click at [537, 436] on button "Next Question" at bounding box center [591, 428] width 497 height 35
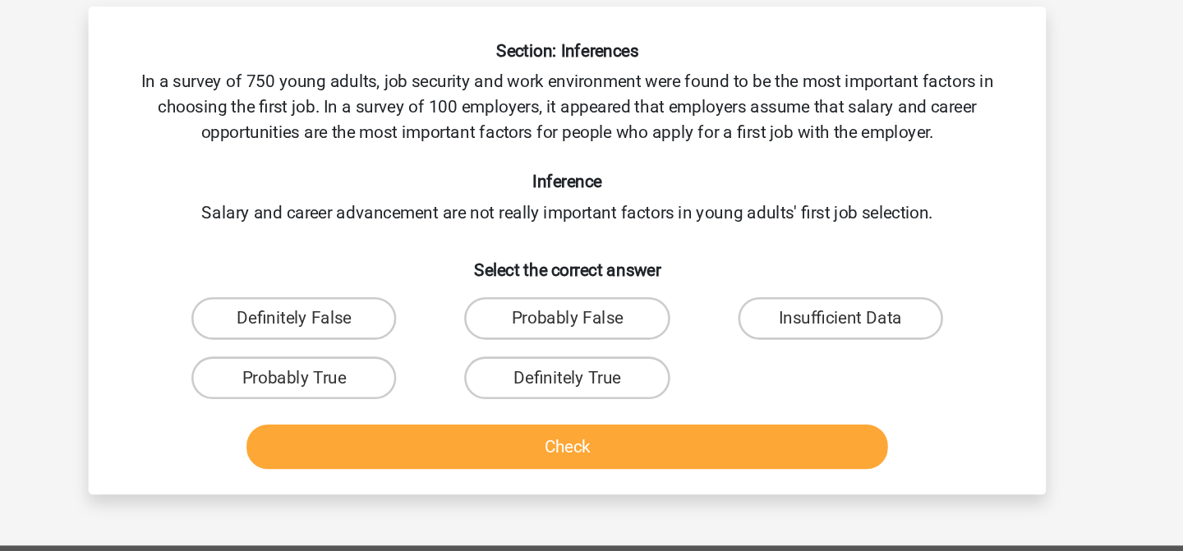
scroll to position [65, 0]
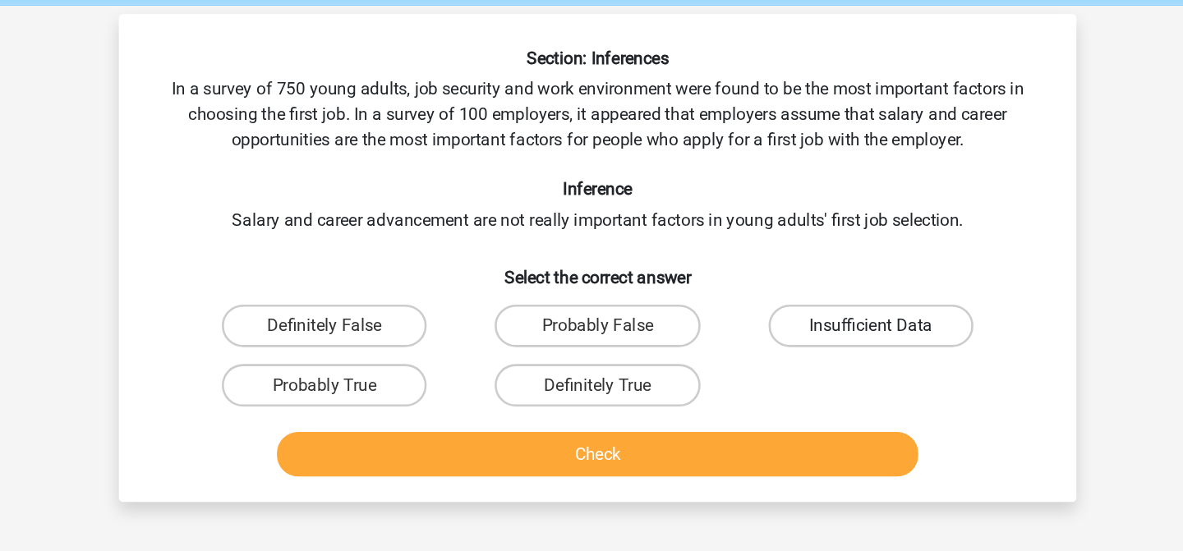
click at [783, 259] on label "Insufficient Data" at bounding box center [803, 252] width 159 height 33
click at [803, 259] on input "Insufficient Data" at bounding box center [808, 257] width 11 height 11
radio input "true"
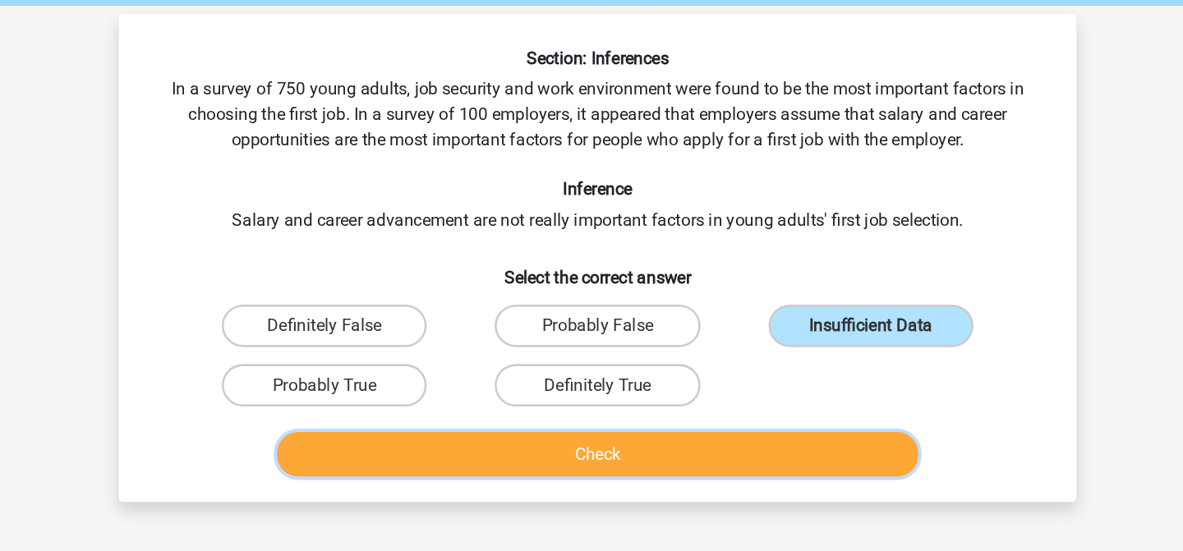
click at [760, 342] on button "Check" at bounding box center [591, 351] width 497 height 35
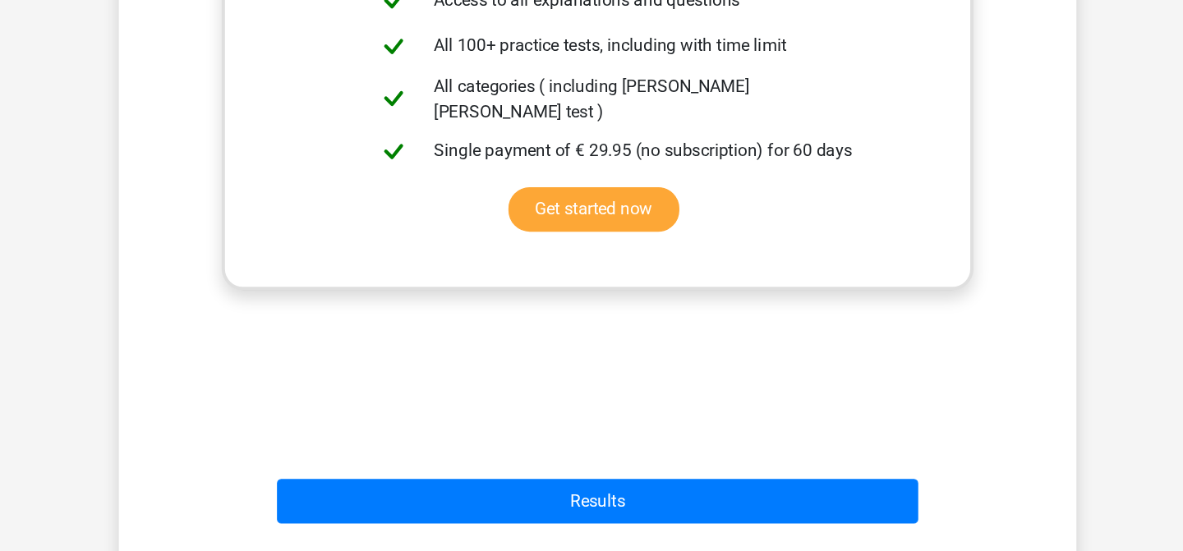
scroll to position [436, 0]
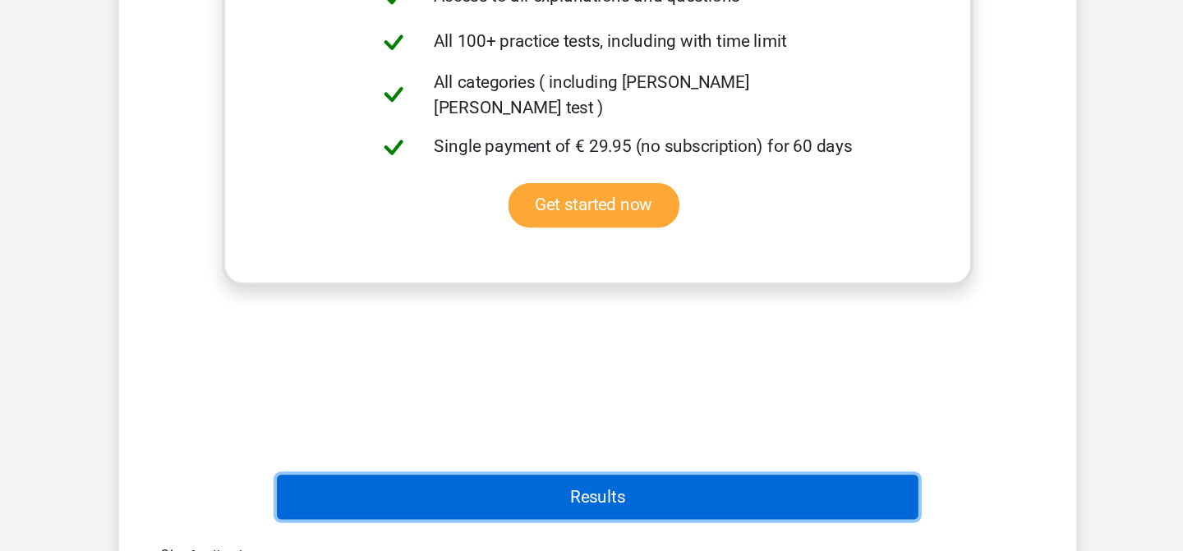
click at [709, 510] on button "Results" at bounding box center [591, 509] width 497 height 35
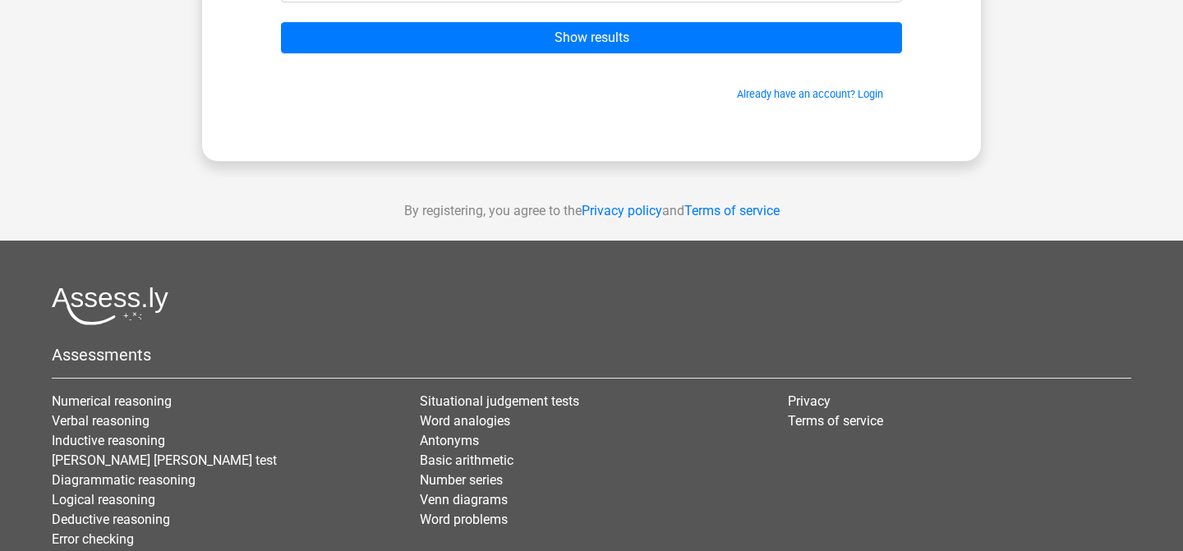
scroll to position [262, 0]
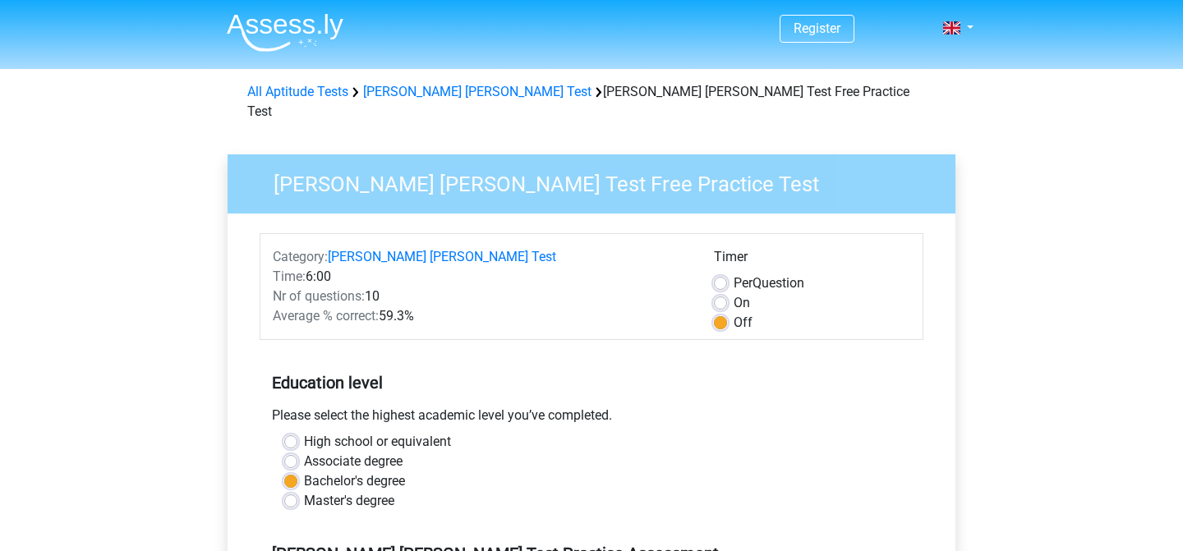
scroll to position [487, 0]
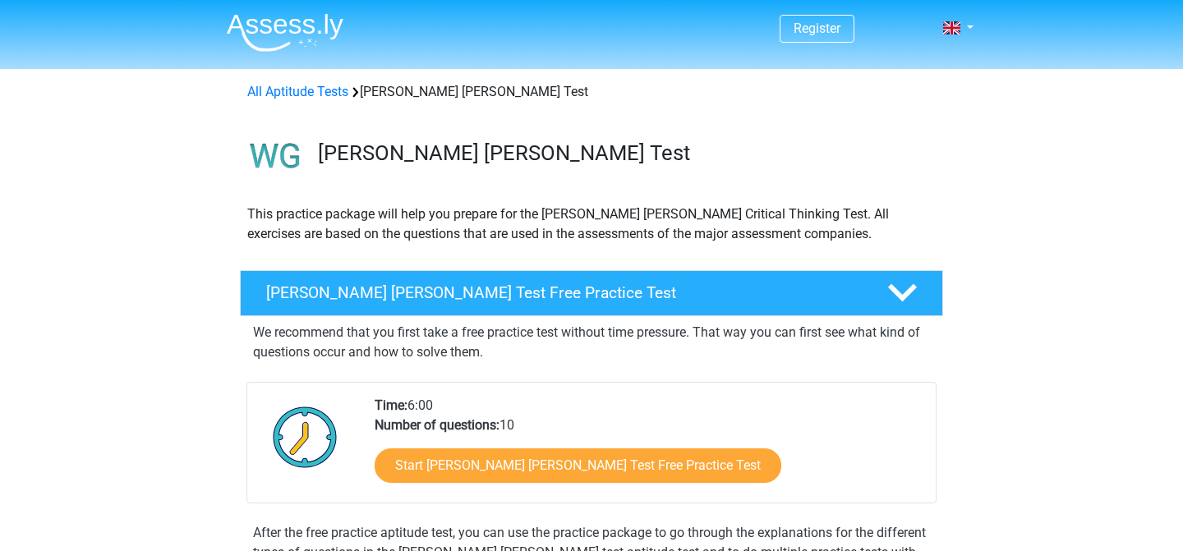
scroll to position [165, 0]
